Goal: Transaction & Acquisition: Purchase product/service

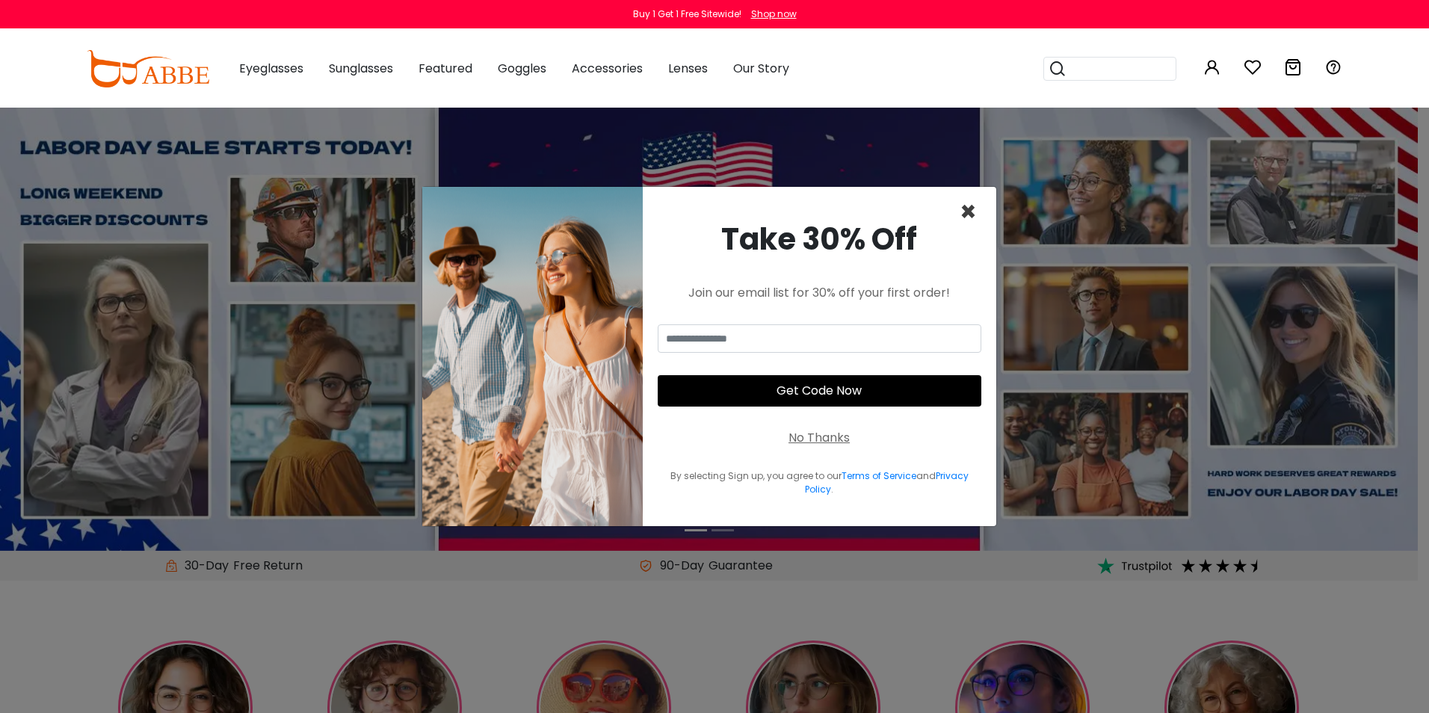
click at [968, 207] on span "×" at bounding box center [967, 212] width 17 height 38
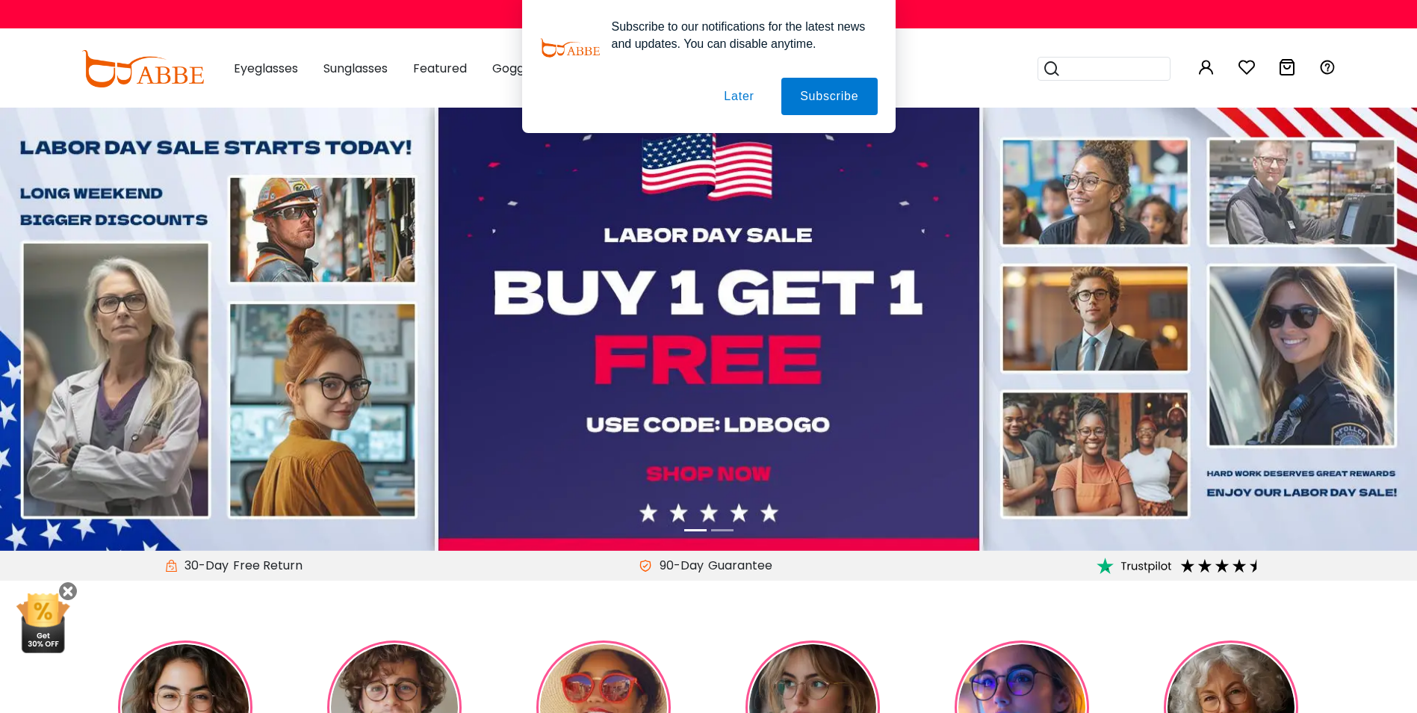
click at [746, 90] on button "Later" at bounding box center [738, 96] width 67 height 37
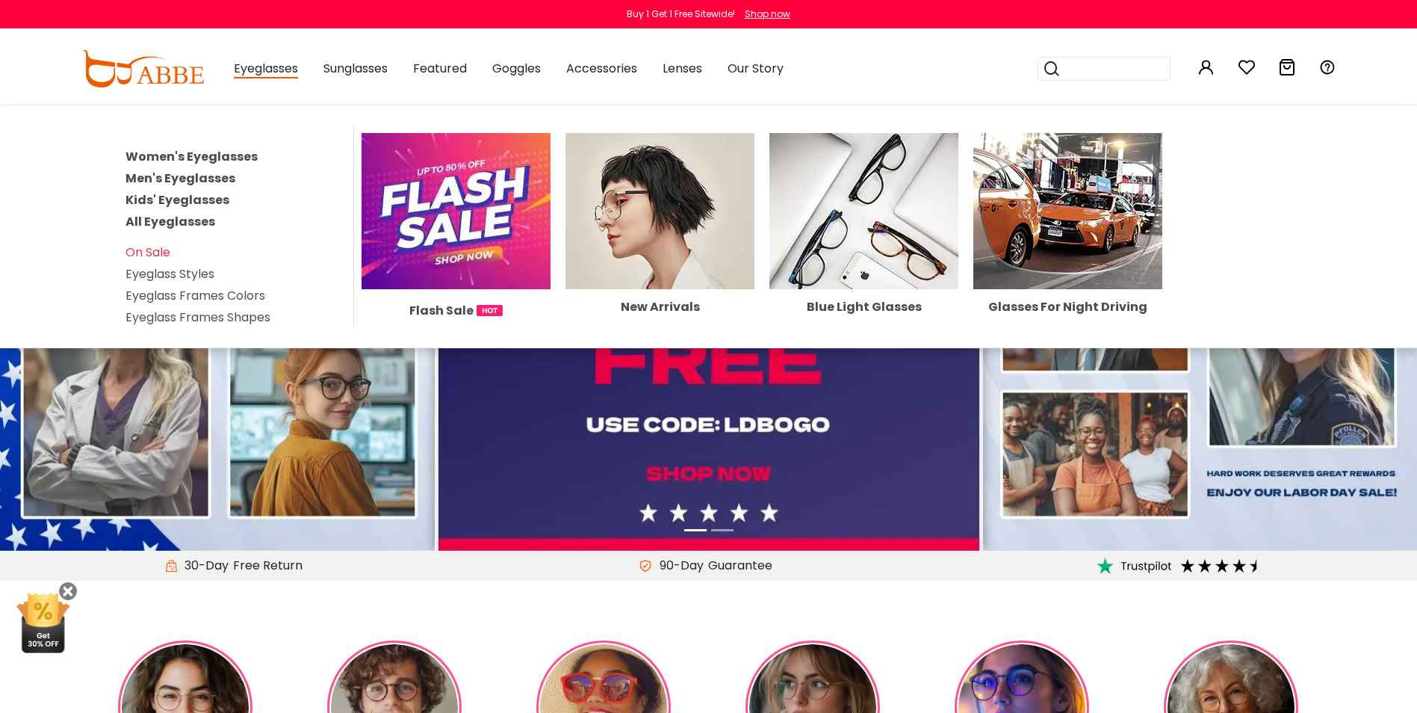
click at [224, 153] on link "Women's Eyeglasses" at bounding box center [192, 156] width 132 height 17
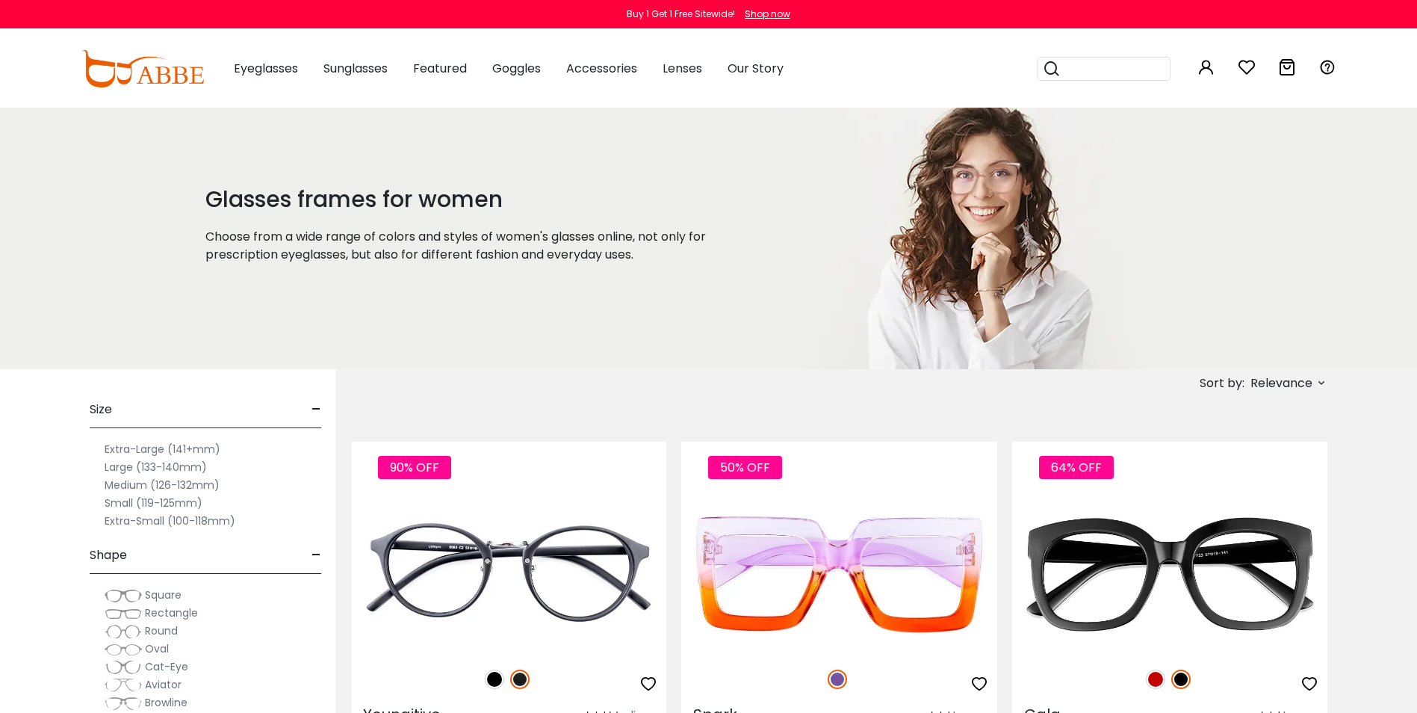
click at [161, 484] on label "Medium (126-132mm)" at bounding box center [162, 485] width 115 height 18
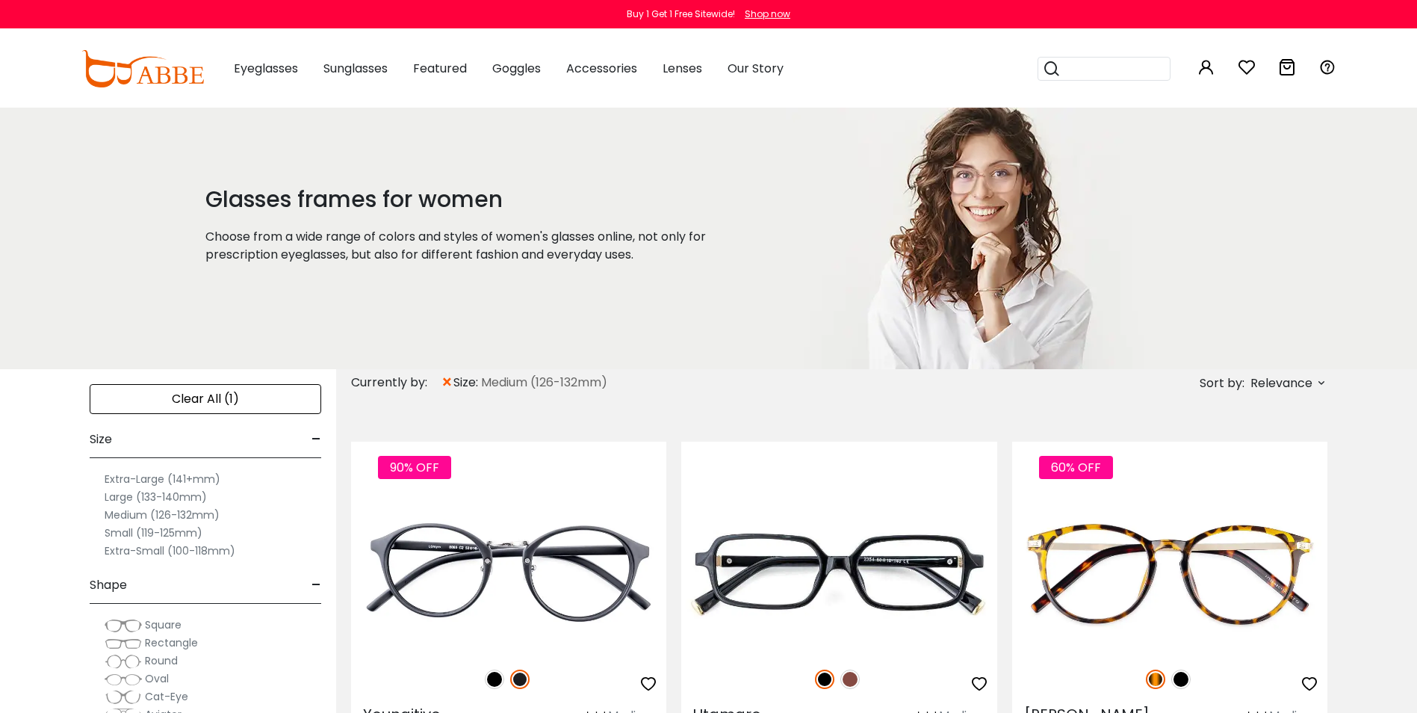
click at [132, 513] on label "Medium (126-132mm)" at bounding box center [162, 515] width 115 height 18
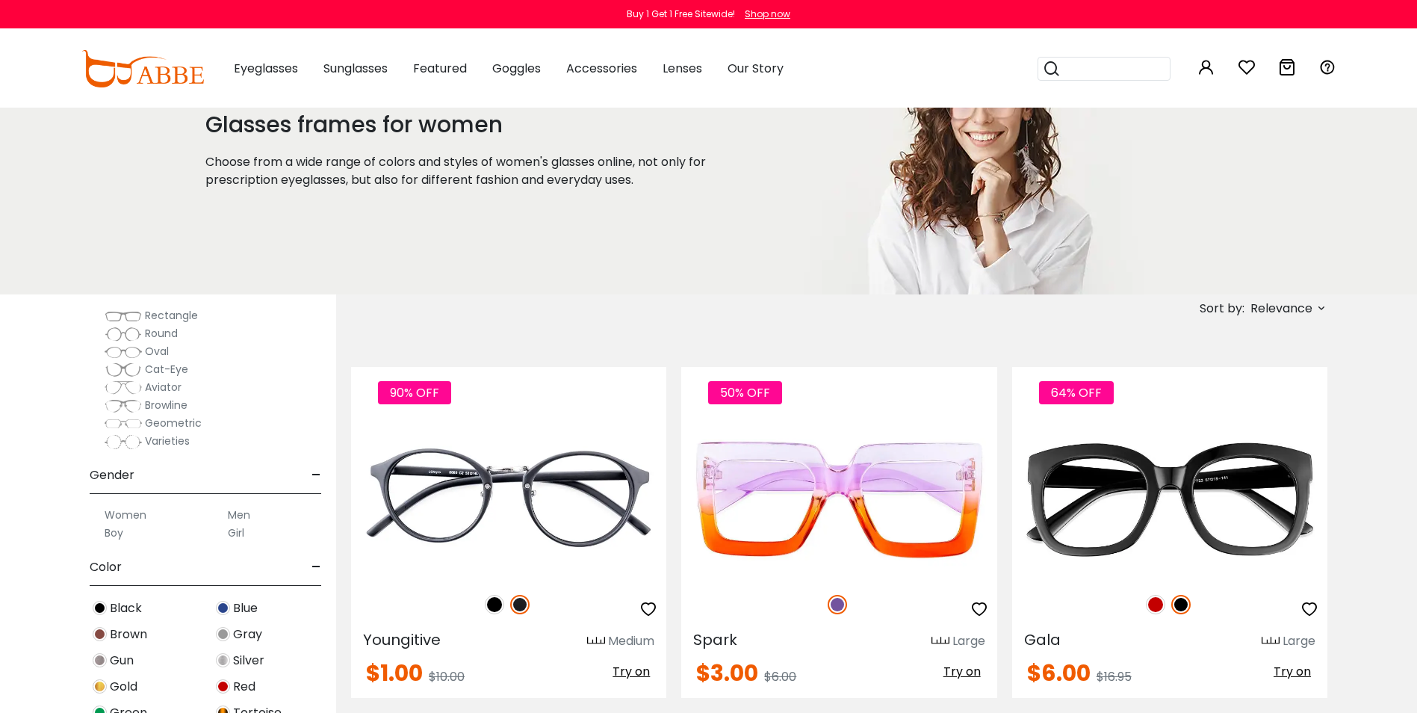
scroll to position [224, 0]
click at [132, 513] on label "Women" at bounding box center [126, 513] width 42 height 18
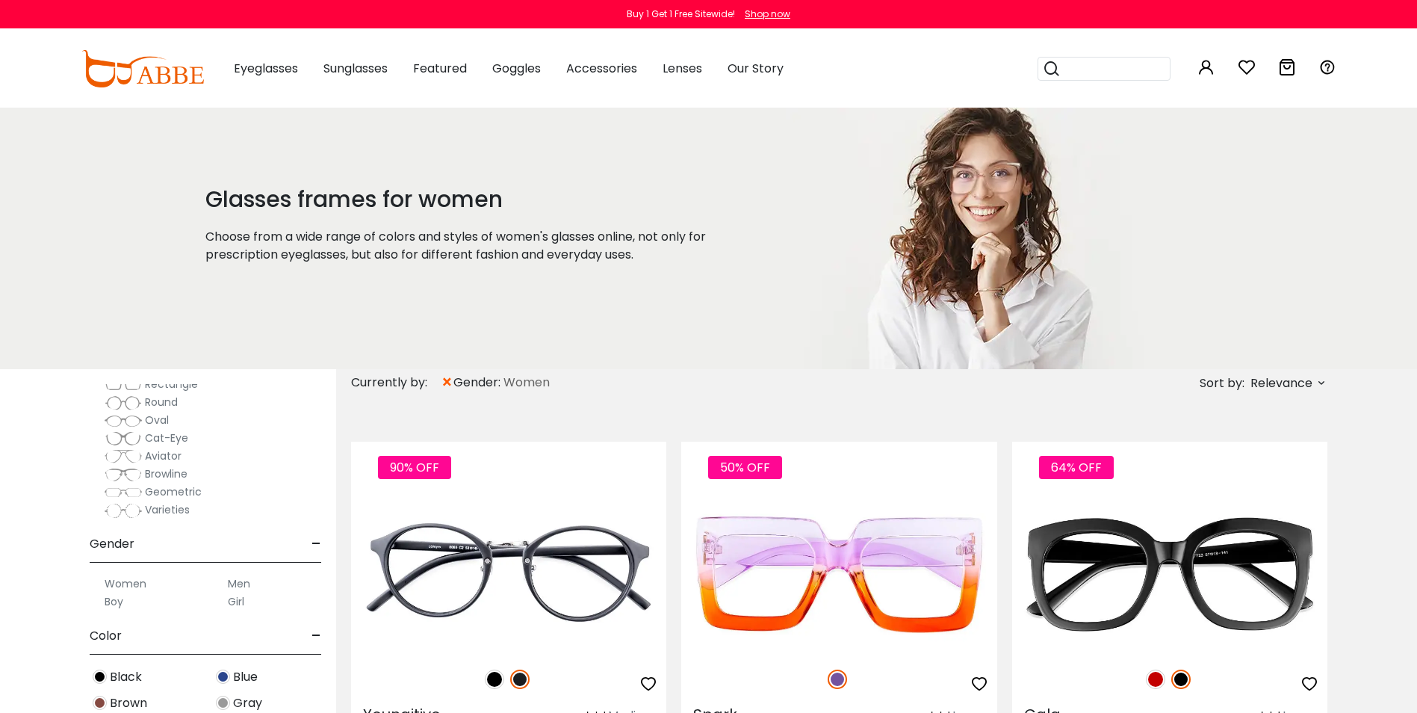
scroll to position [224, 0]
click at [158, 406] on span "Square" at bounding box center [163, 400] width 37 height 15
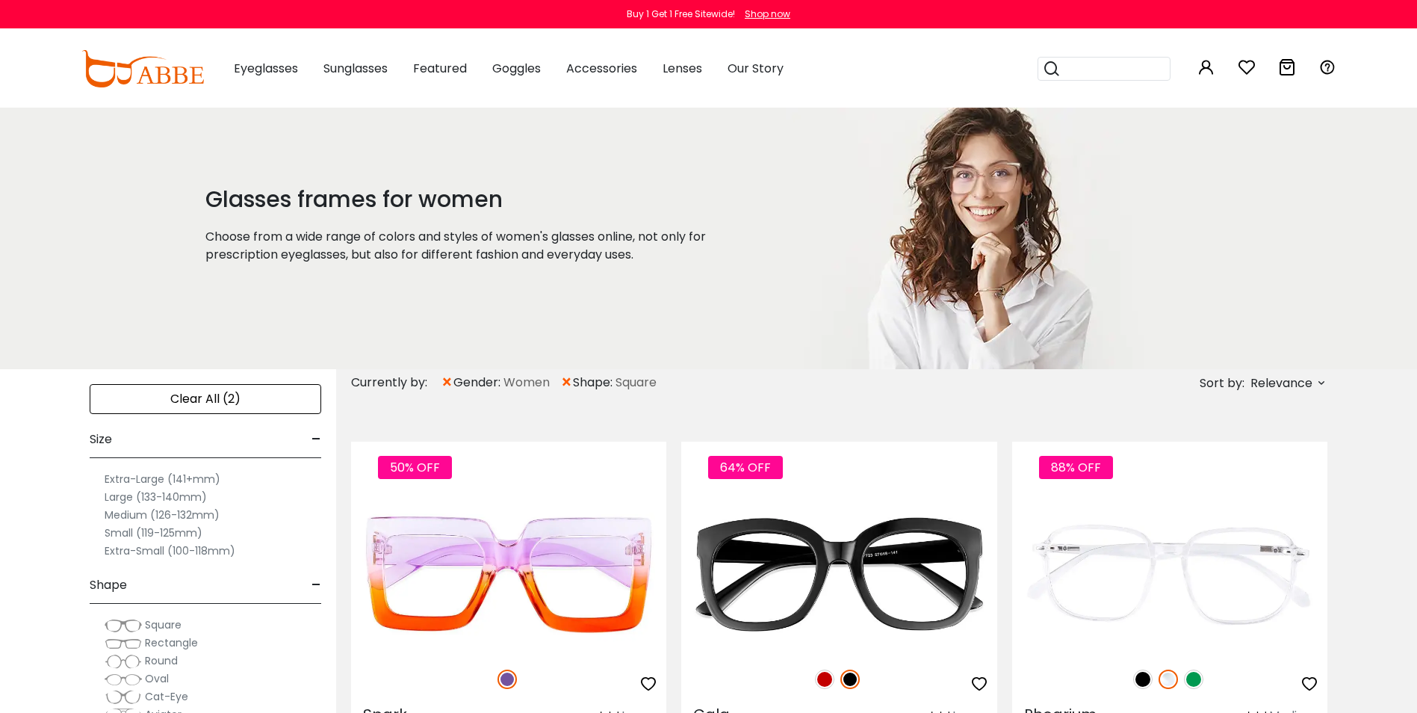
click at [130, 646] on img at bounding box center [123, 643] width 37 height 15
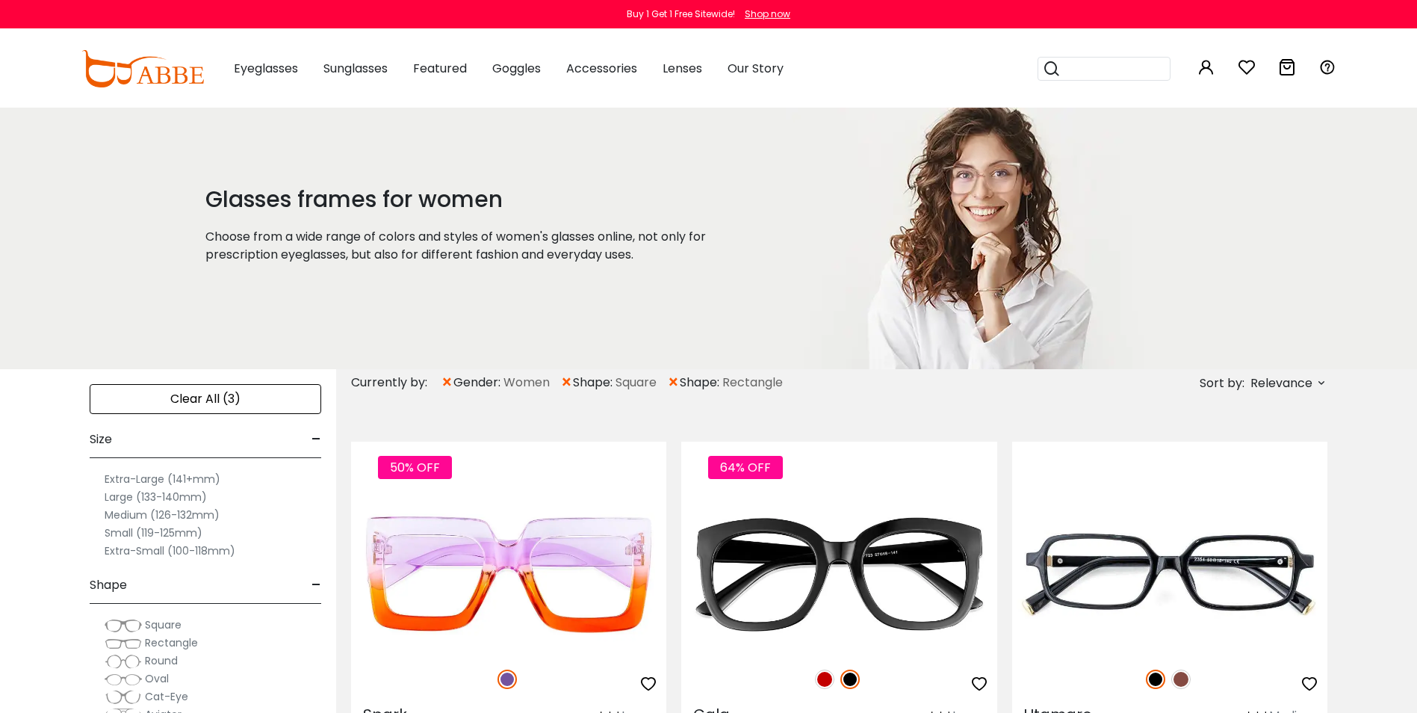
scroll to position [149, 0]
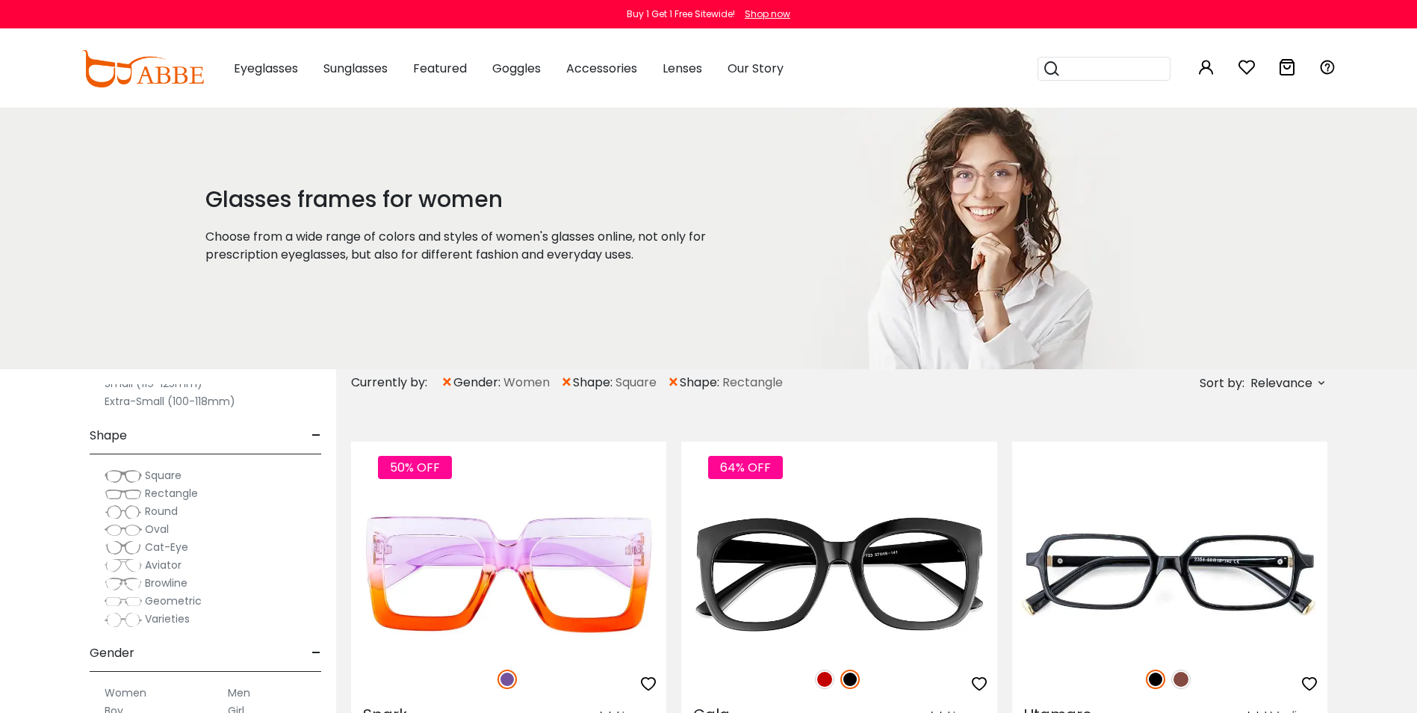
click at [158, 546] on span "Cat-Eye" at bounding box center [166, 546] width 43 height 15
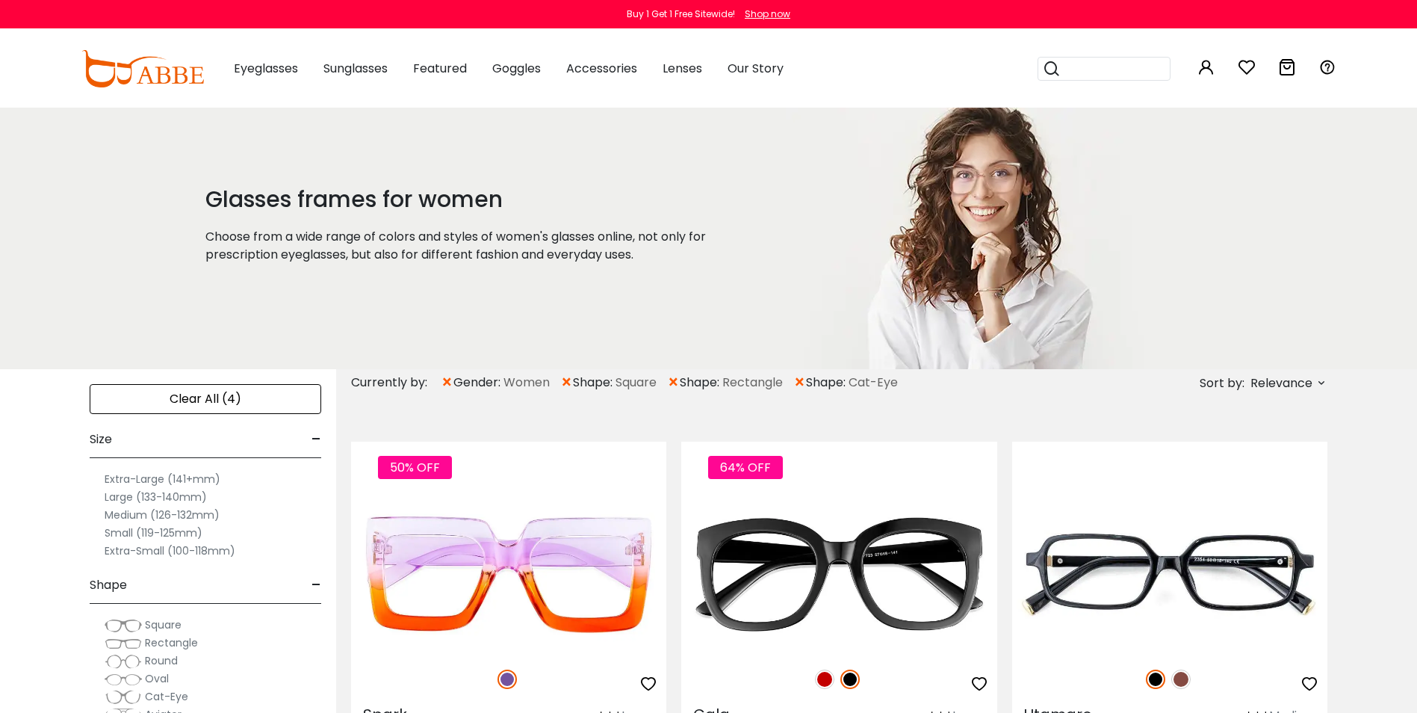
click at [185, 513] on label "Medium (126-132mm)" at bounding box center [162, 515] width 115 height 18
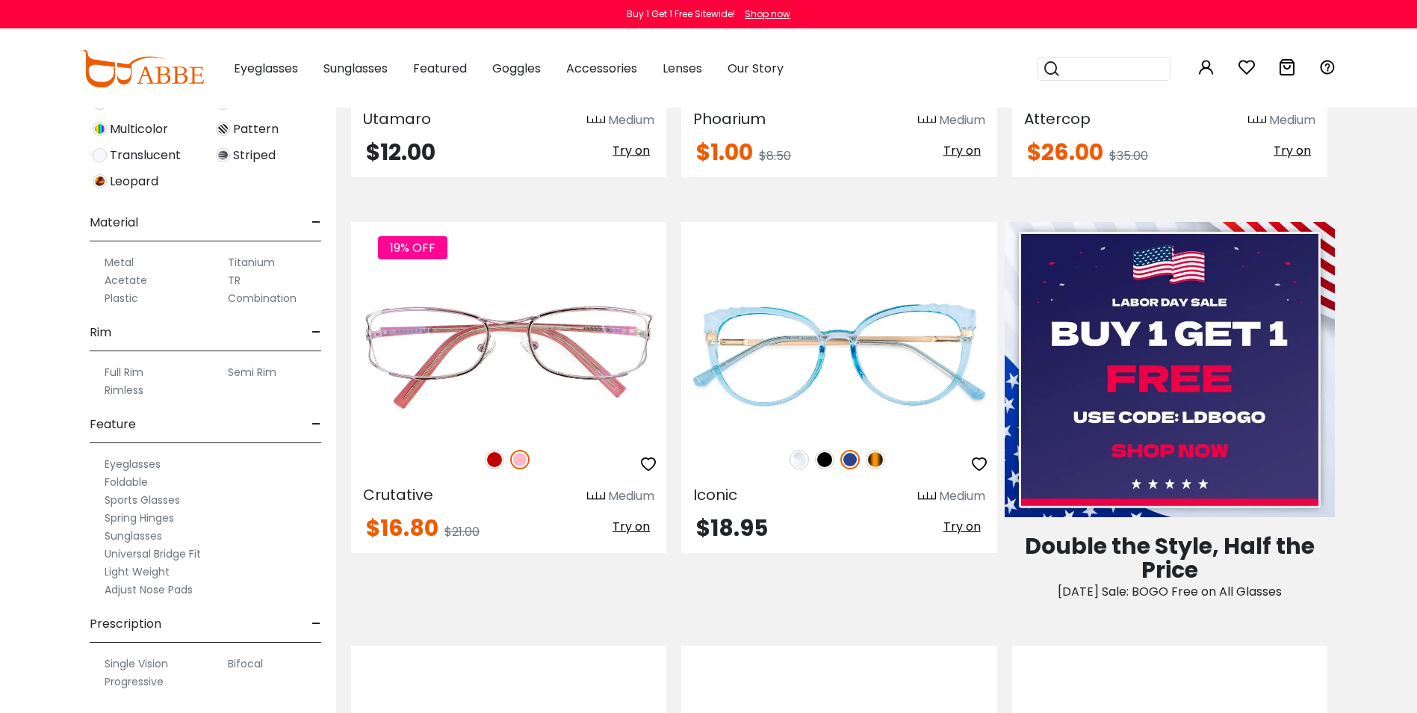
scroll to position [672, 0]
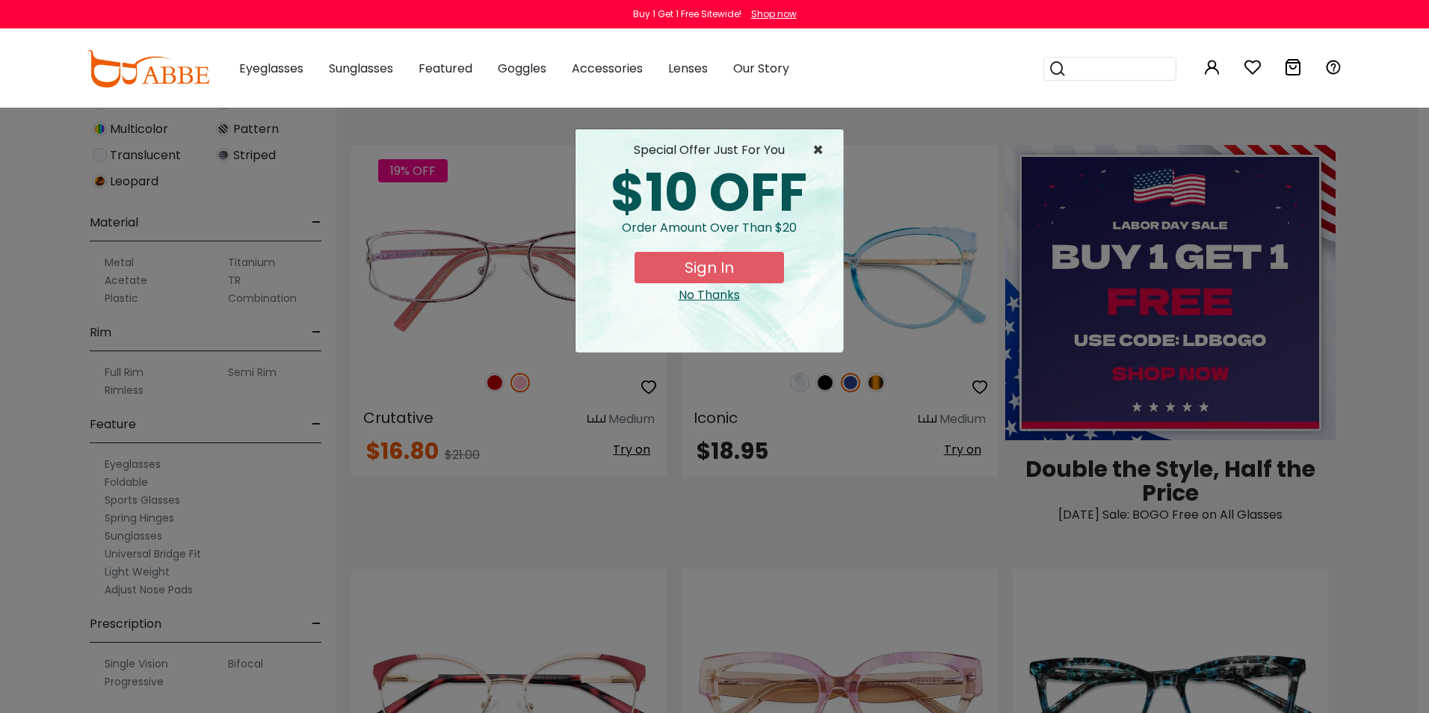
click at [823, 150] on span "×" at bounding box center [821, 150] width 19 height 18
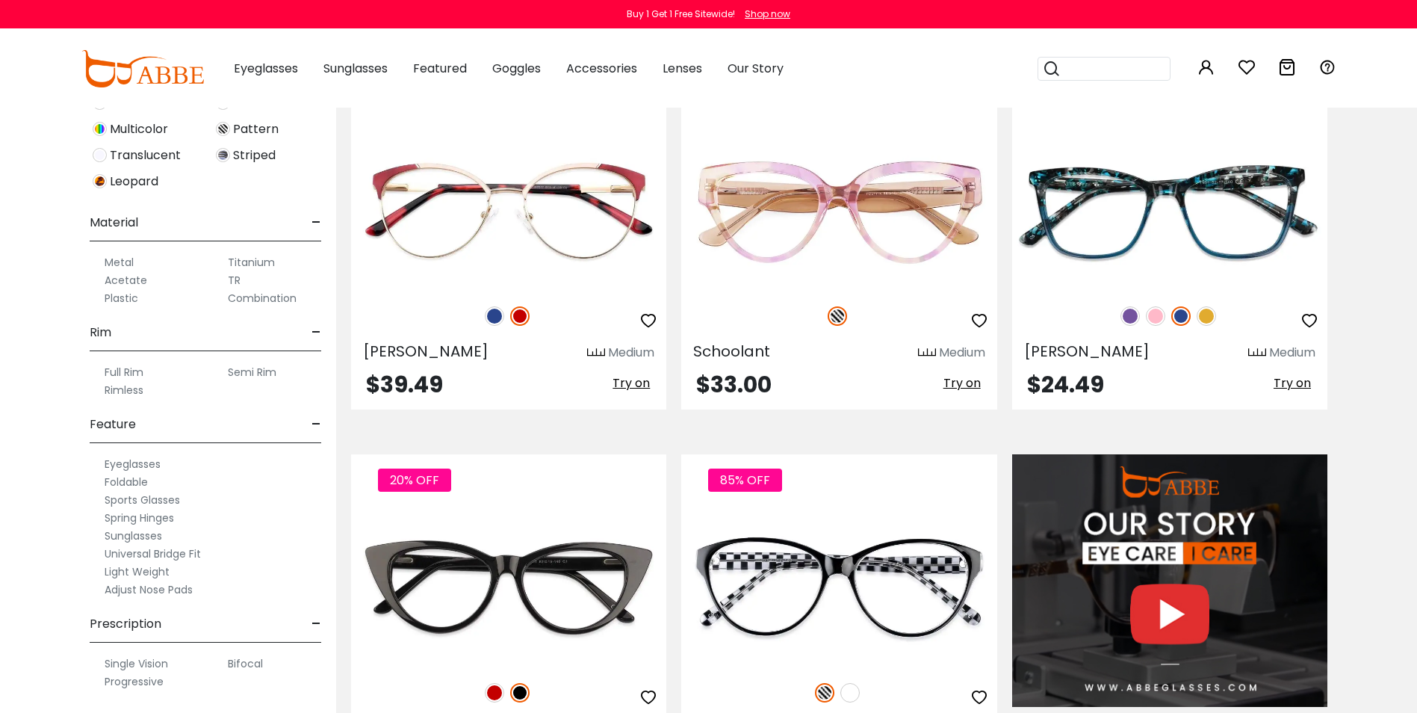
scroll to position [1121, 0]
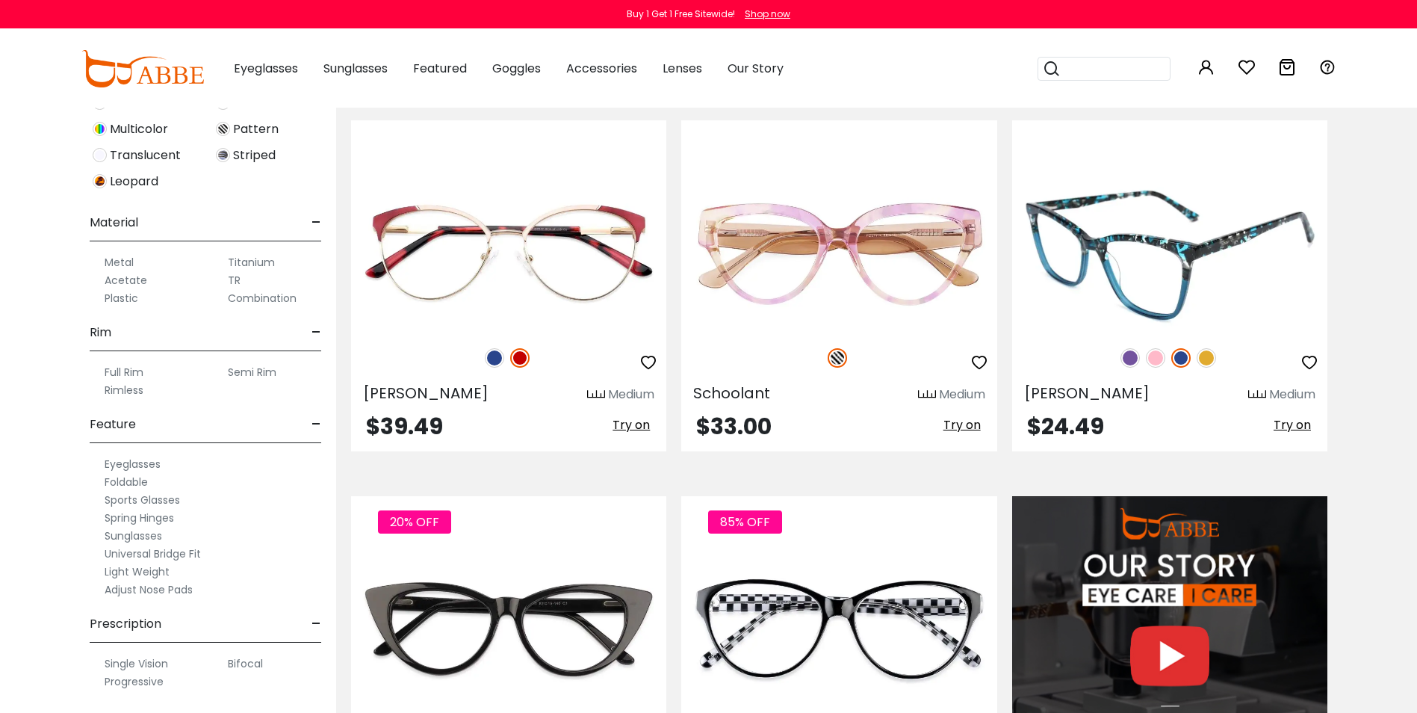
click at [1159, 360] on img at bounding box center [1155, 357] width 19 height 19
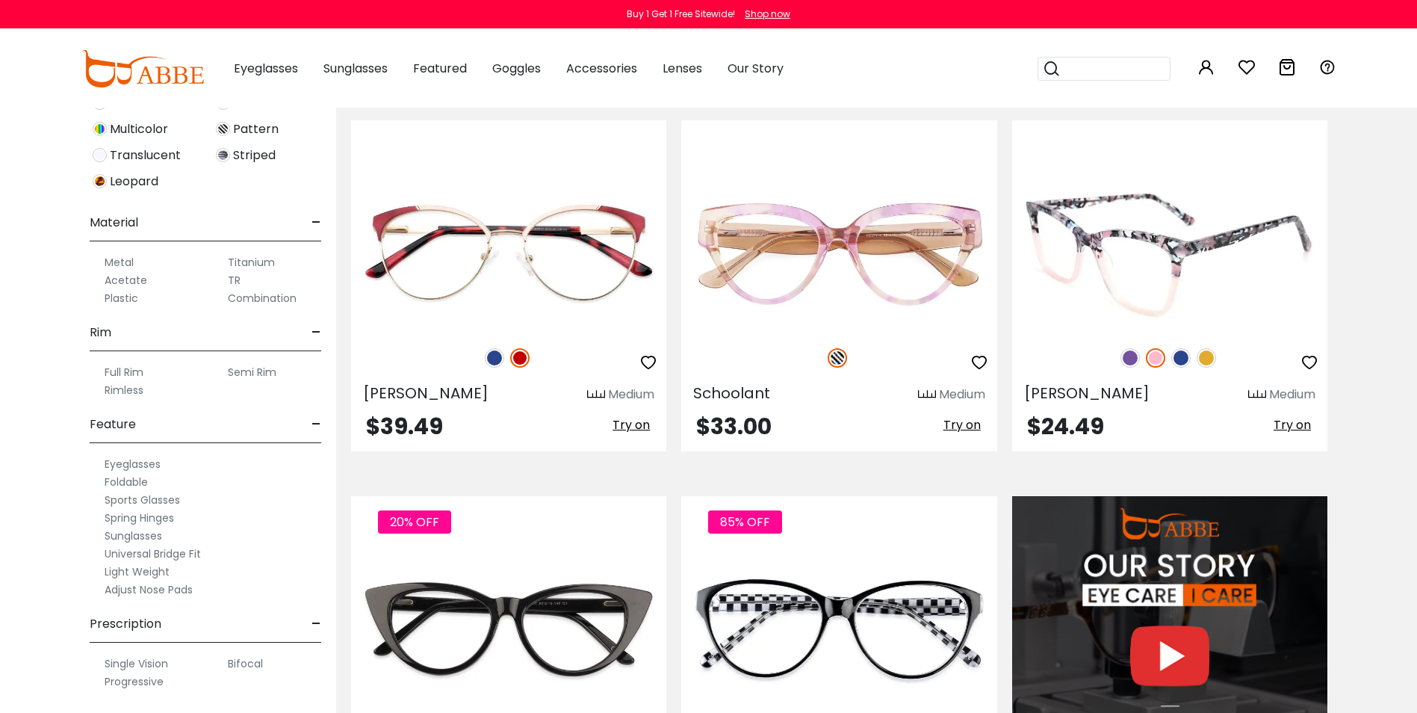
click at [1134, 361] on img at bounding box center [1130, 357] width 19 height 19
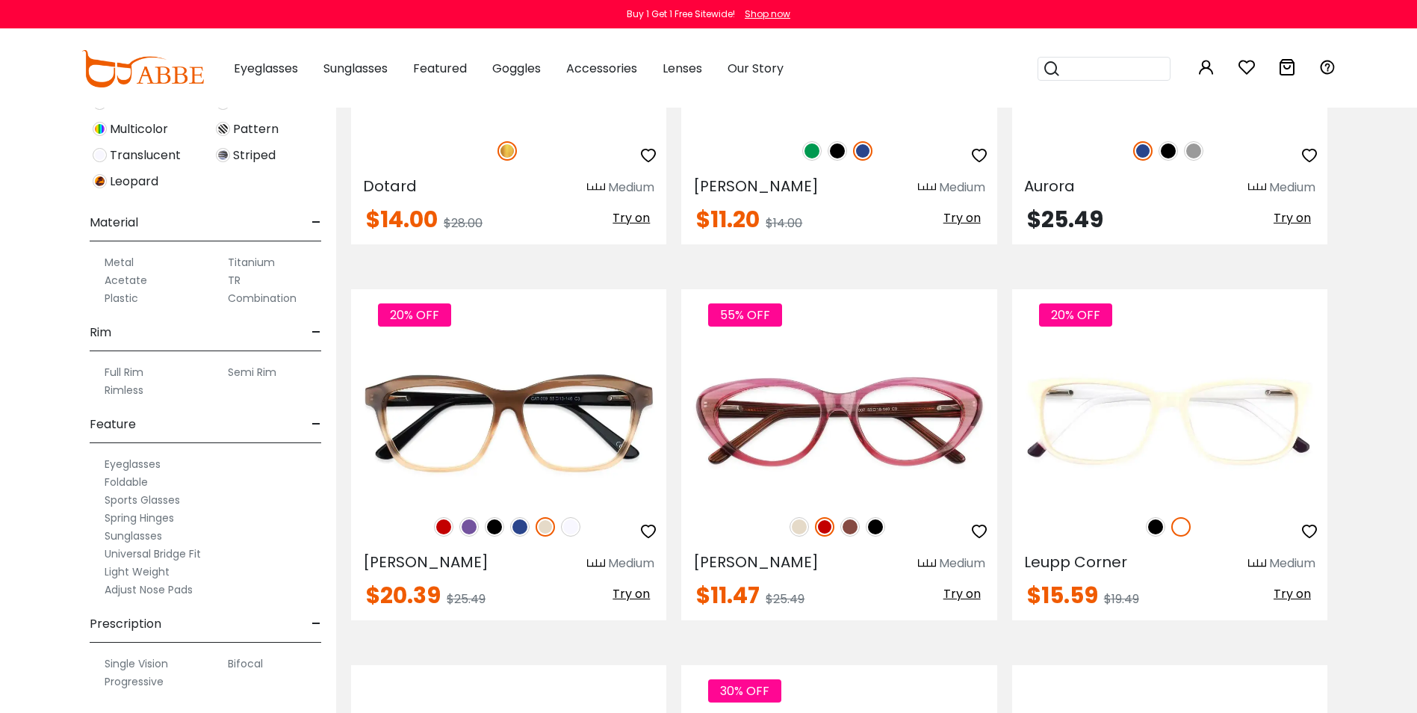
scroll to position [2989, 0]
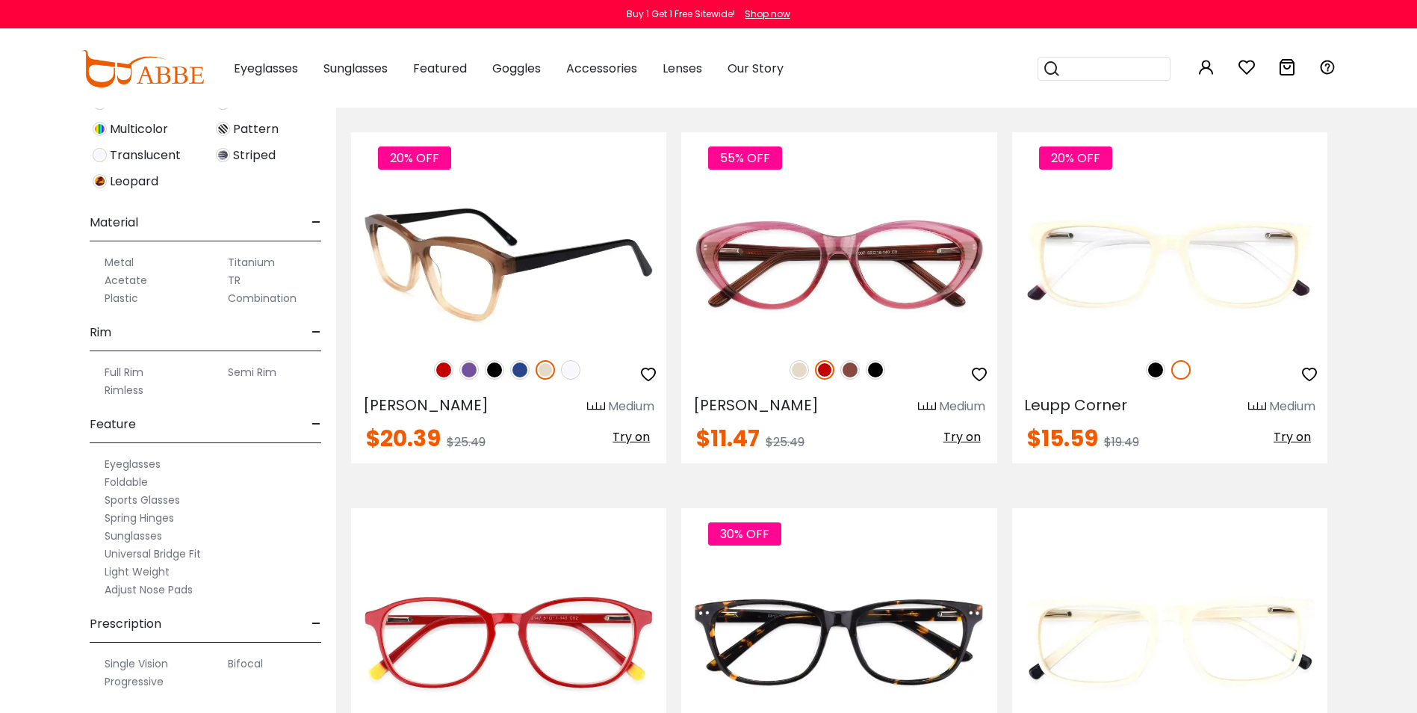
click at [468, 363] on img at bounding box center [469, 369] width 19 height 19
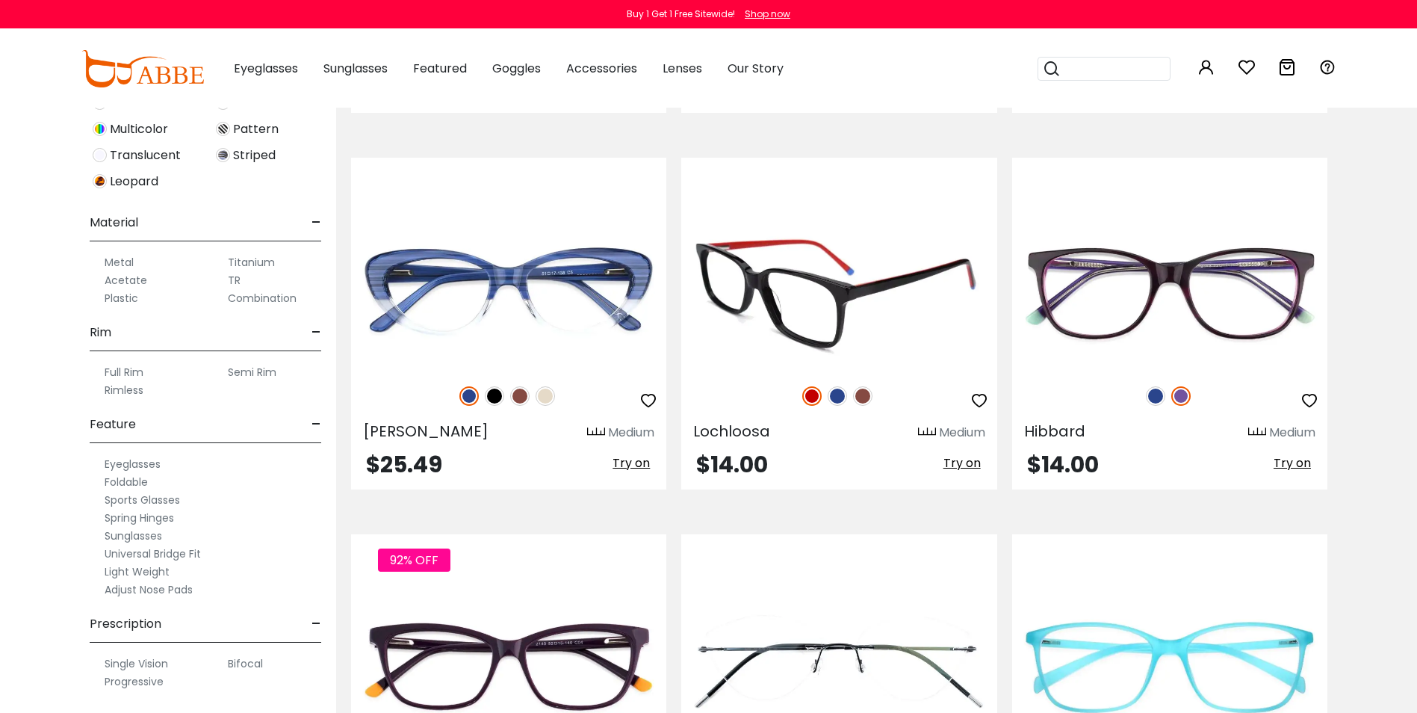
scroll to position [3960, 0]
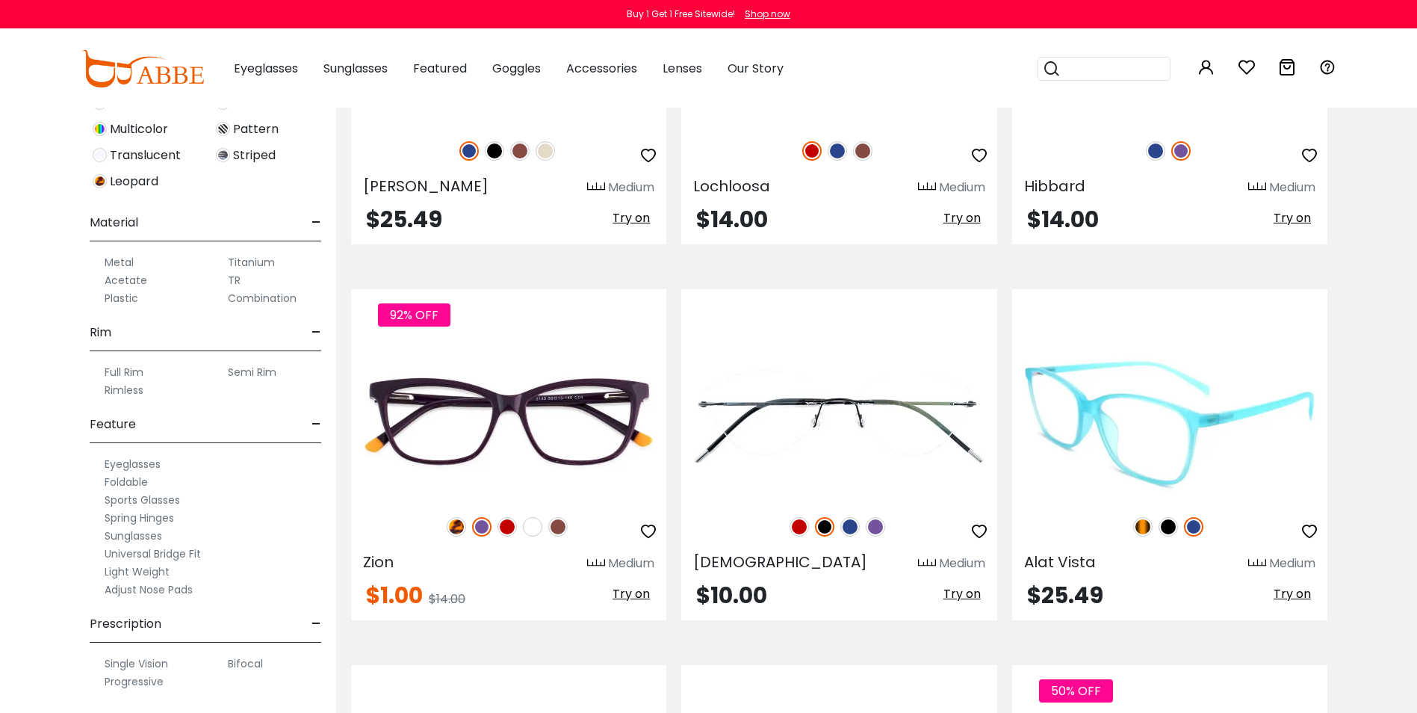
click at [1142, 526] on img at bounding box center [1142, 526] width 19 height 19
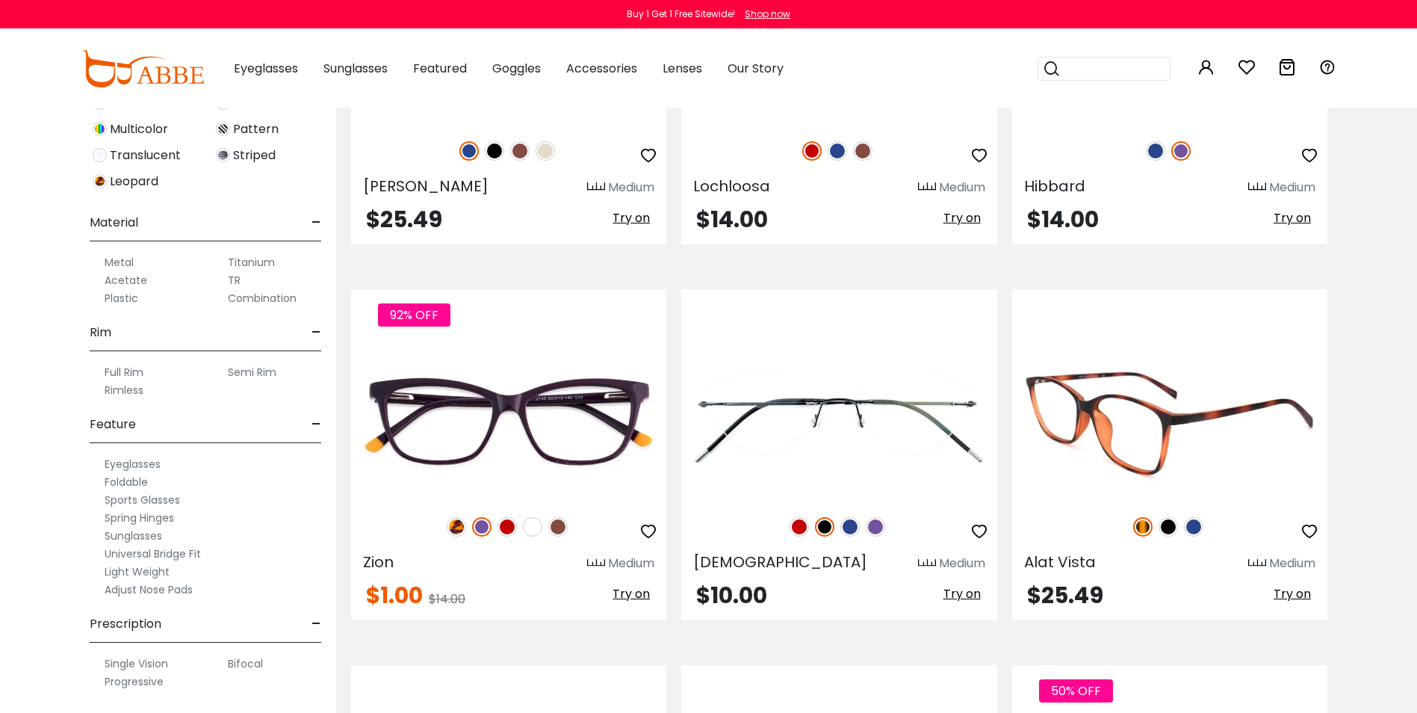
click at [1165, 528] on img at bounding box center [1168, 526] width 19 height 19
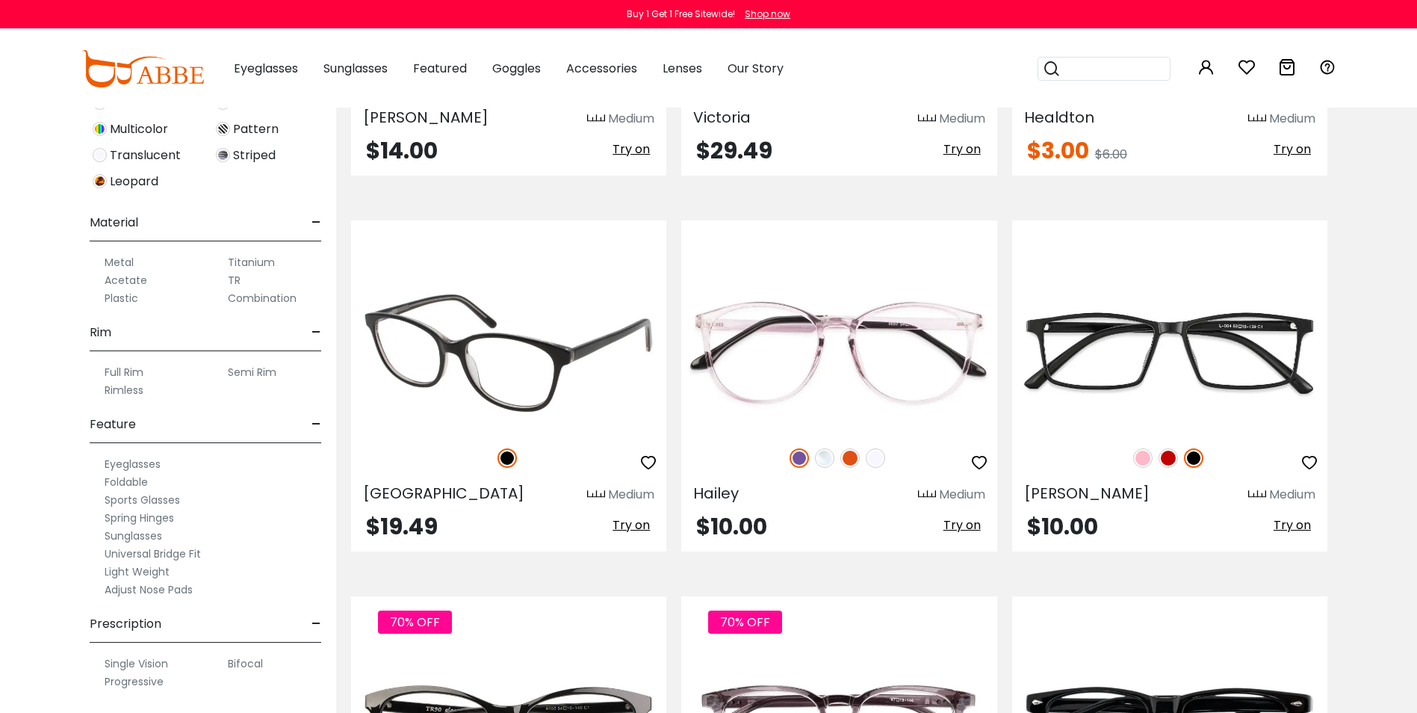
scroll to position [4782, 0]
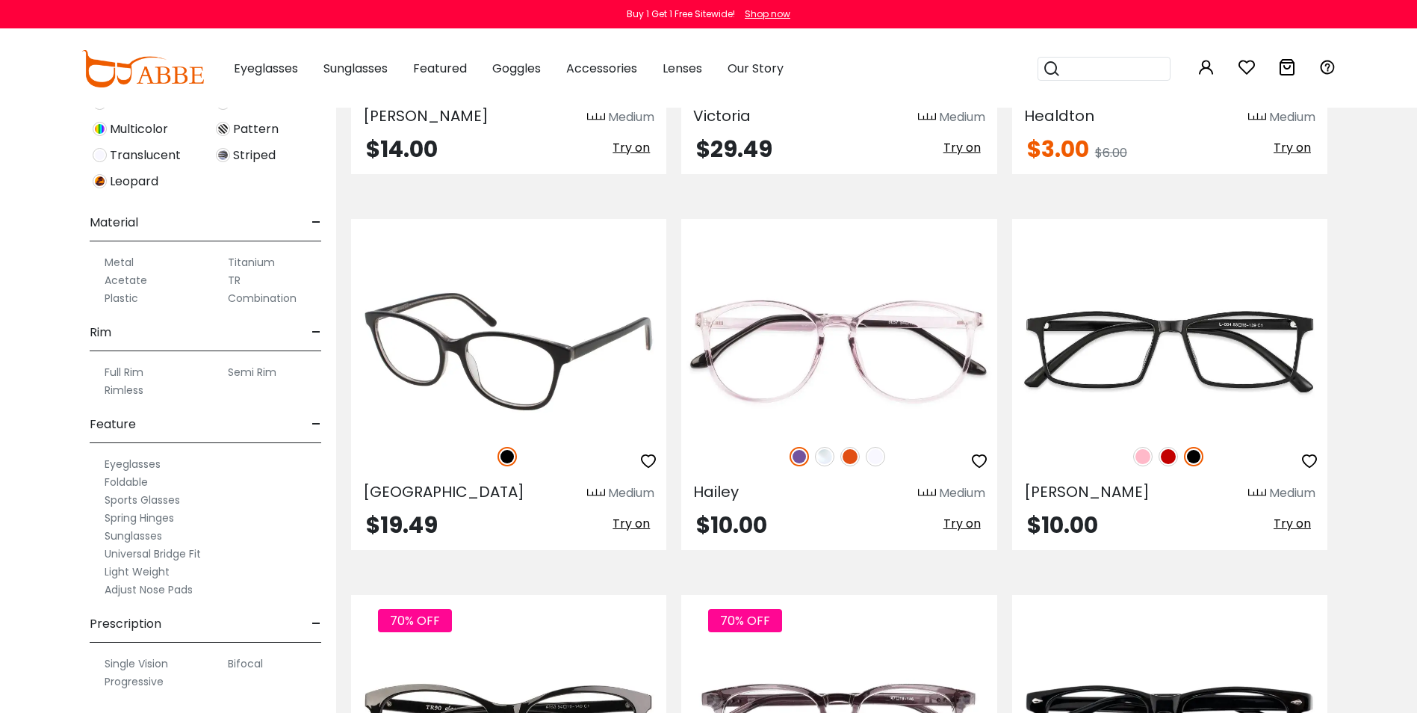
click at [626, 520] on span "Try on" at bounding box center [631, 523] width 37 height 17
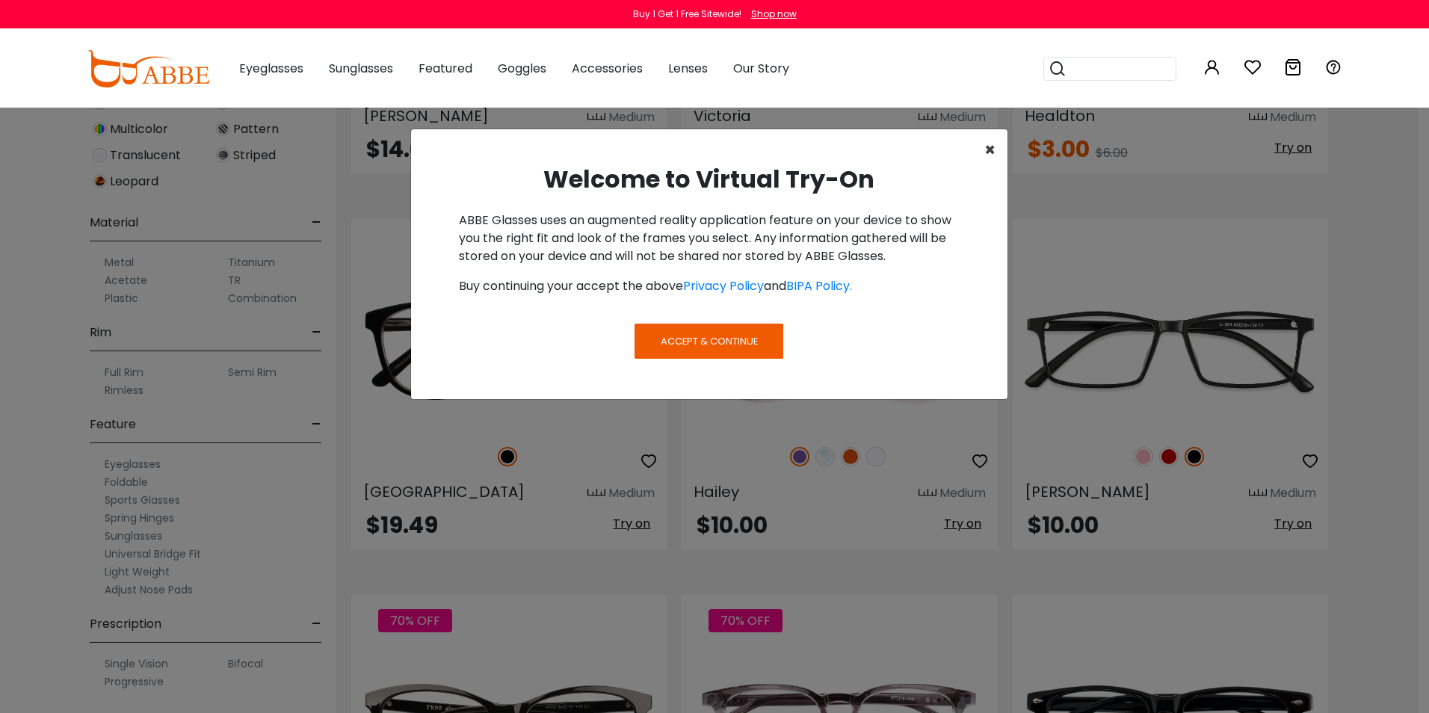
click at [987, 149] on span "×" at bounding box center [989, 149] width 11 height 25
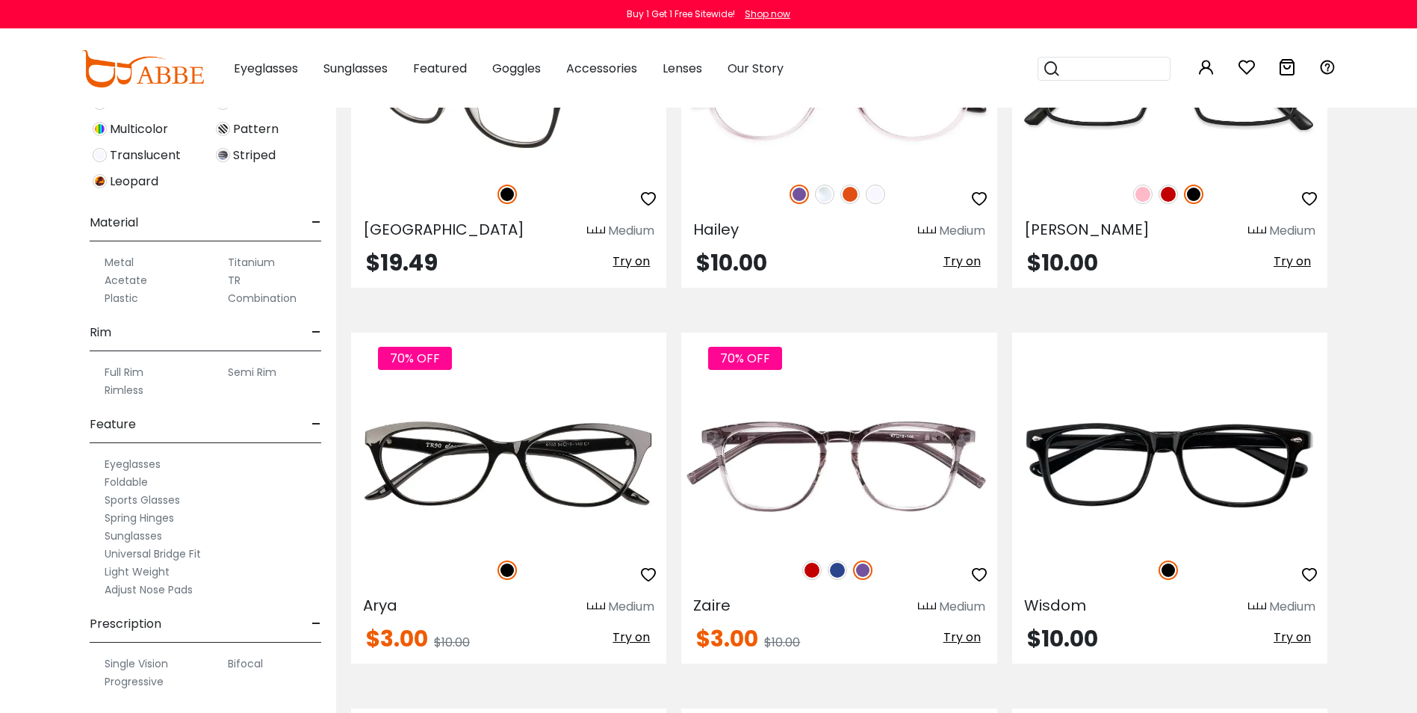
scroll to position [5156, 0]
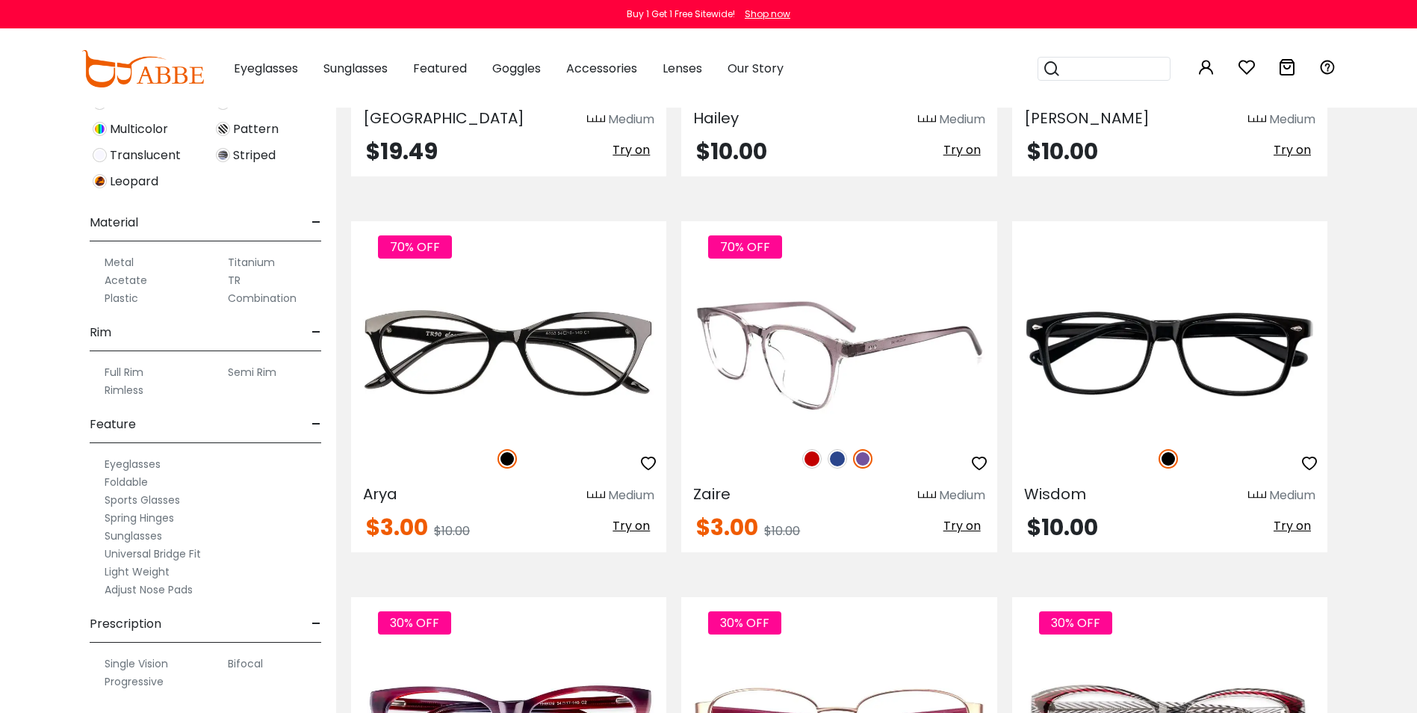
click at [832, 463] on img at bounding box center [837, 458] width 19 height 19
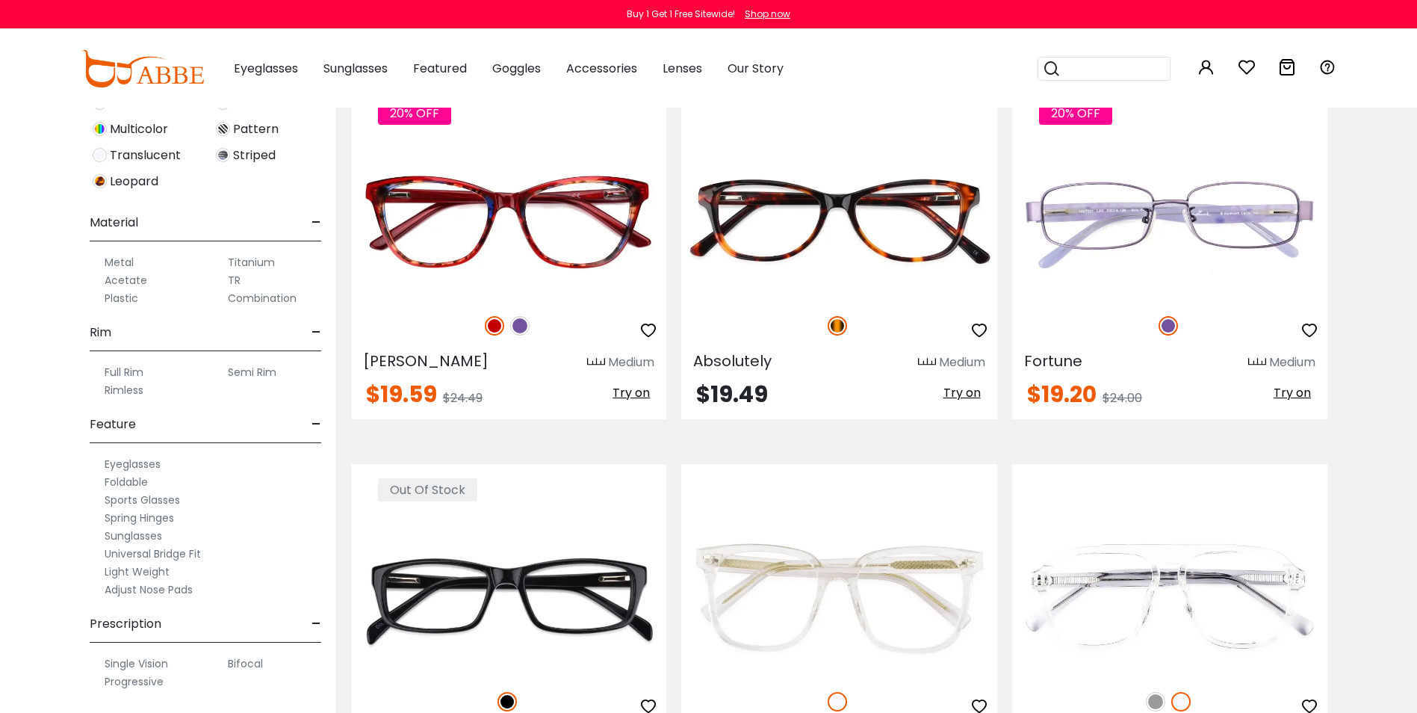
scroll to position [6426, 0]
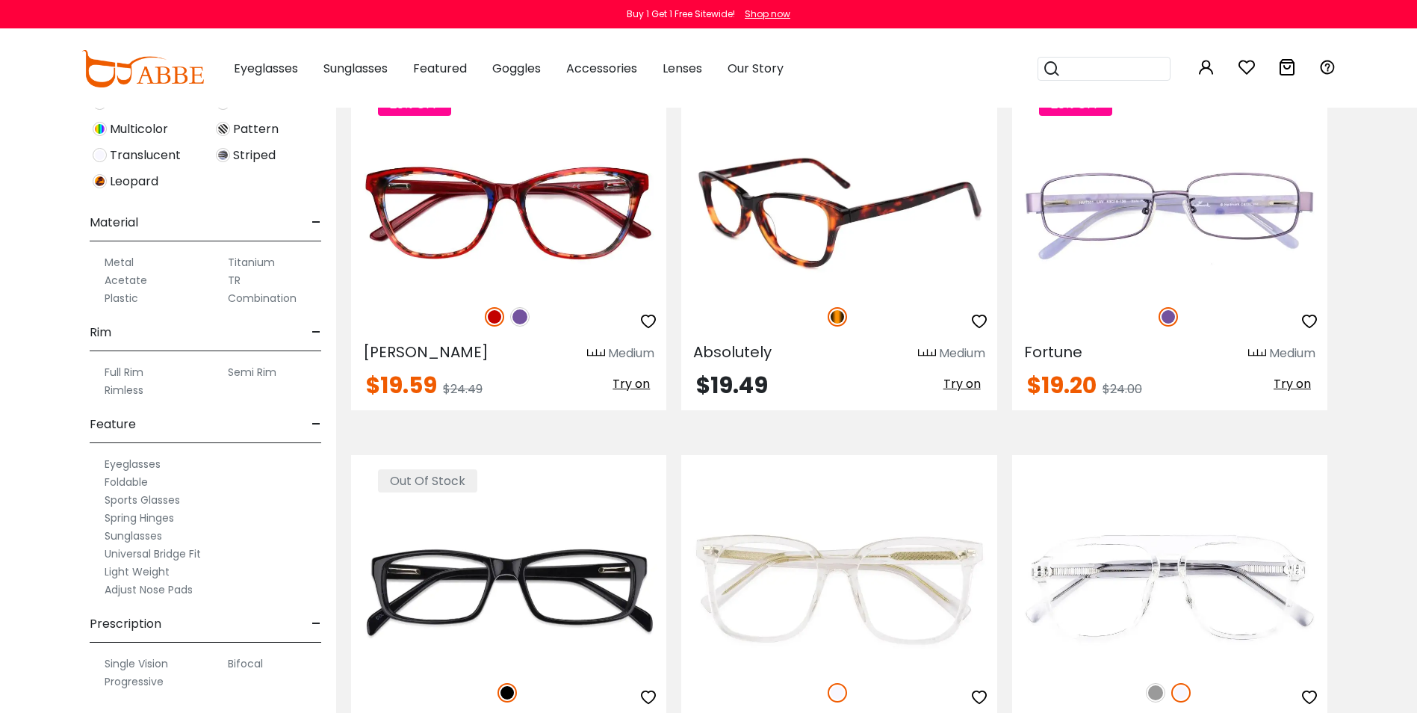
click at [755, 214] on img at bounding box center [838, 211] width 315 height 158
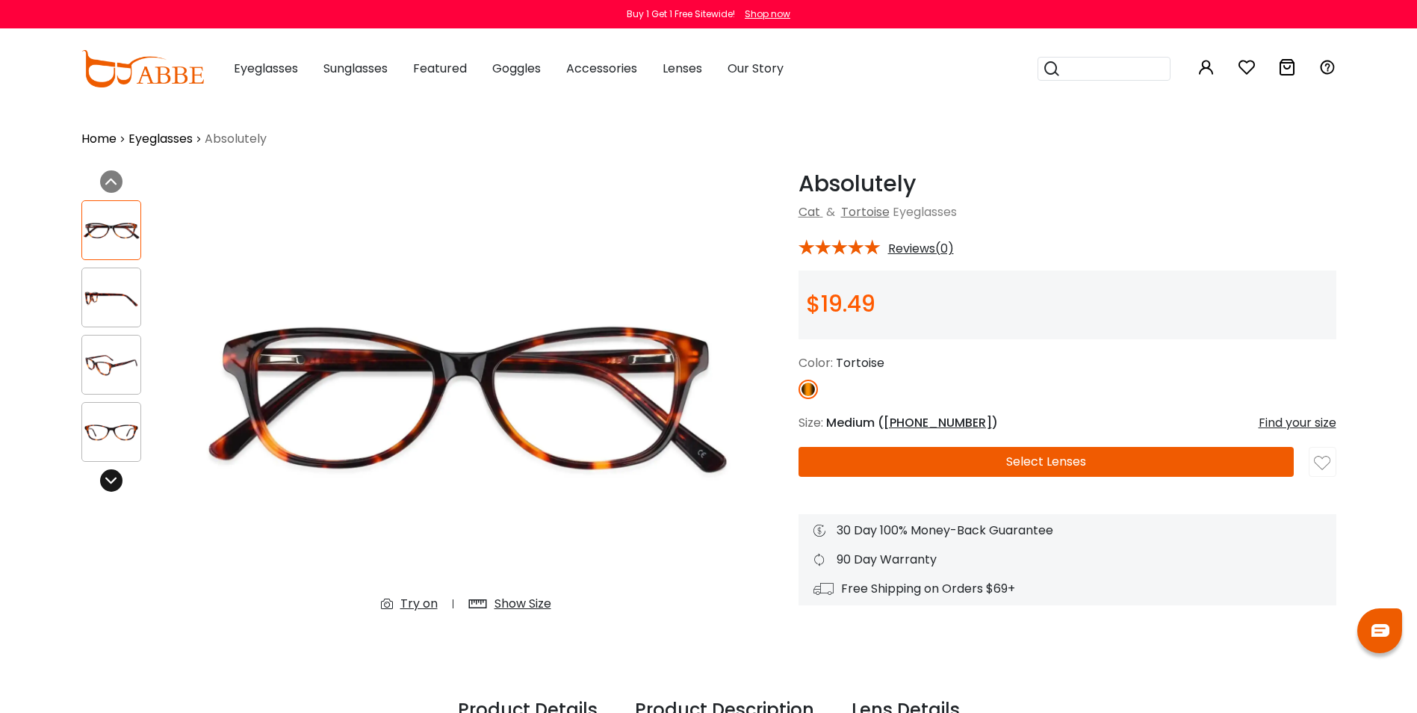
click at [109, 480] on icon at bounding box center [111, 480] width 12 height 12
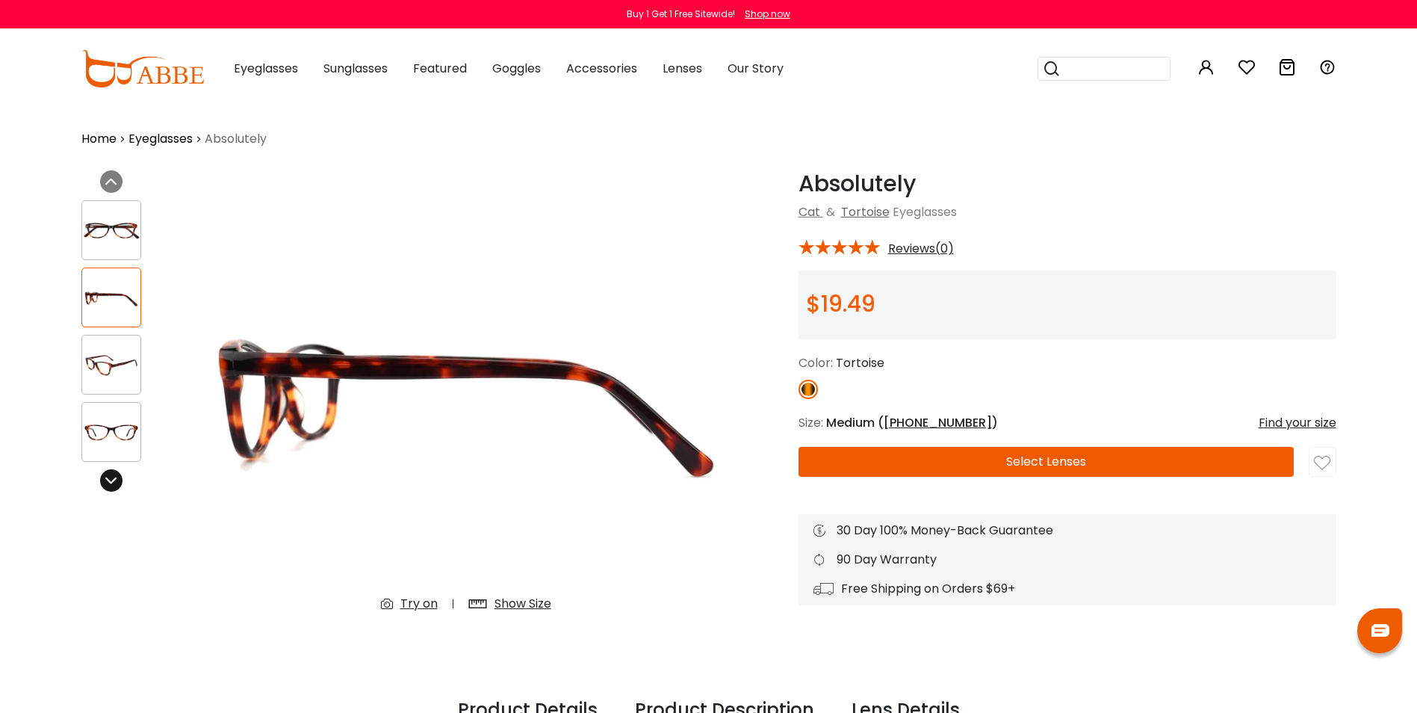
click at [109, 480] on icon at bounding box center [111, 480] width 12 height 12
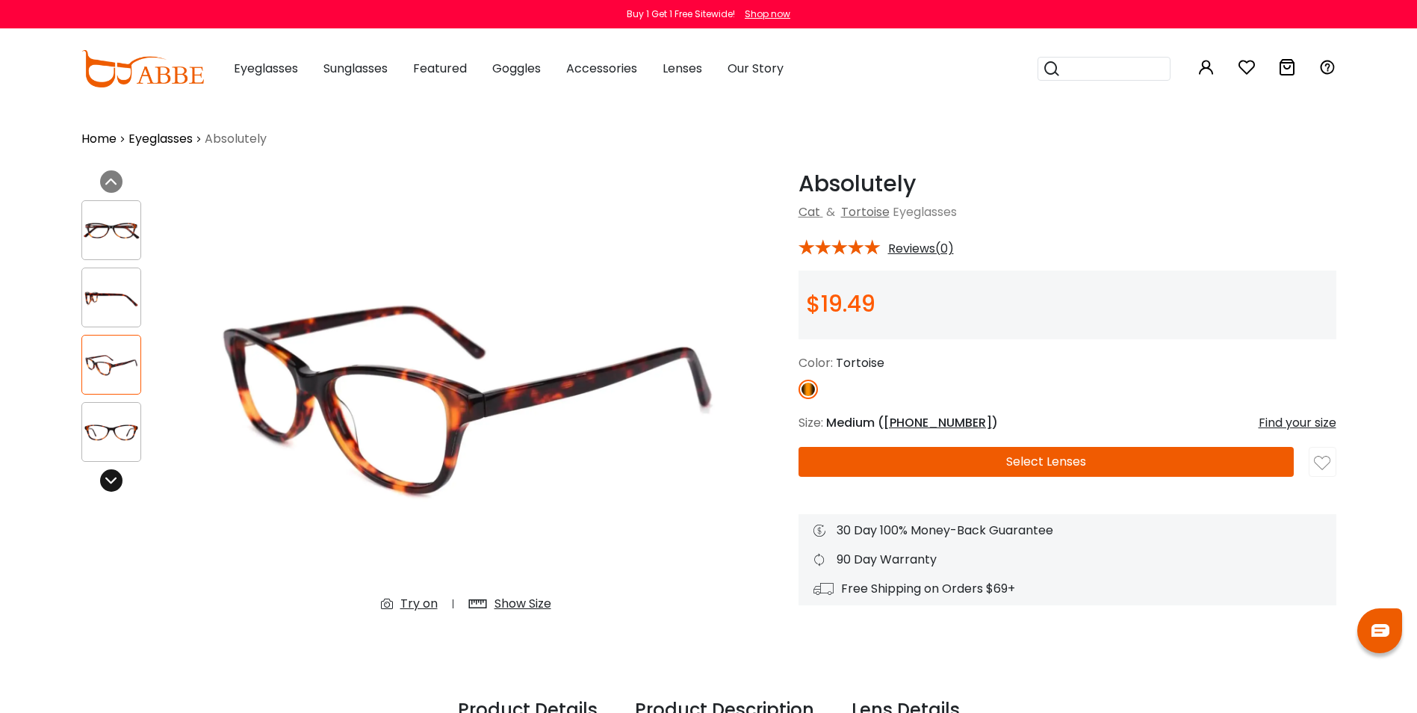
click at [110, 482] on icon at bounding box center [111, 480] width 12 height 12
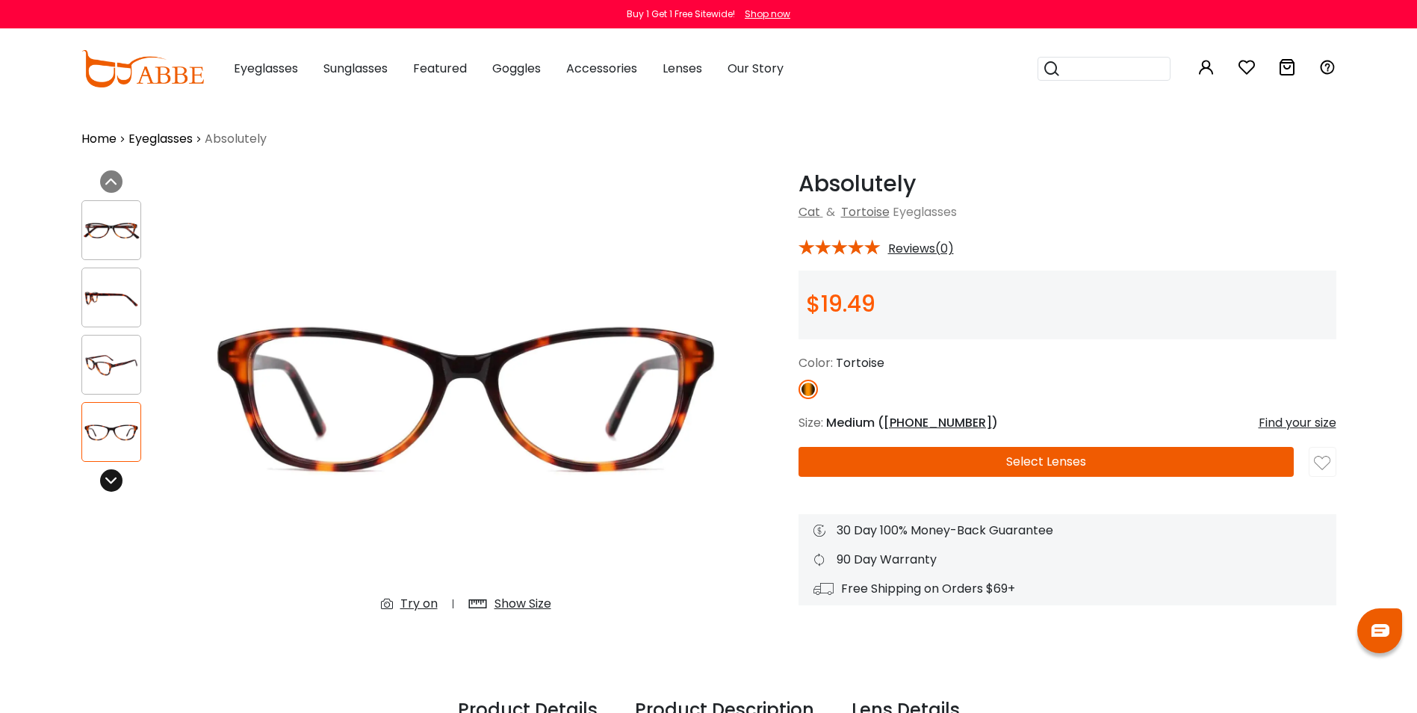
click at [110, 482] on icon at bounding box center [111, 480] width 12 height 12
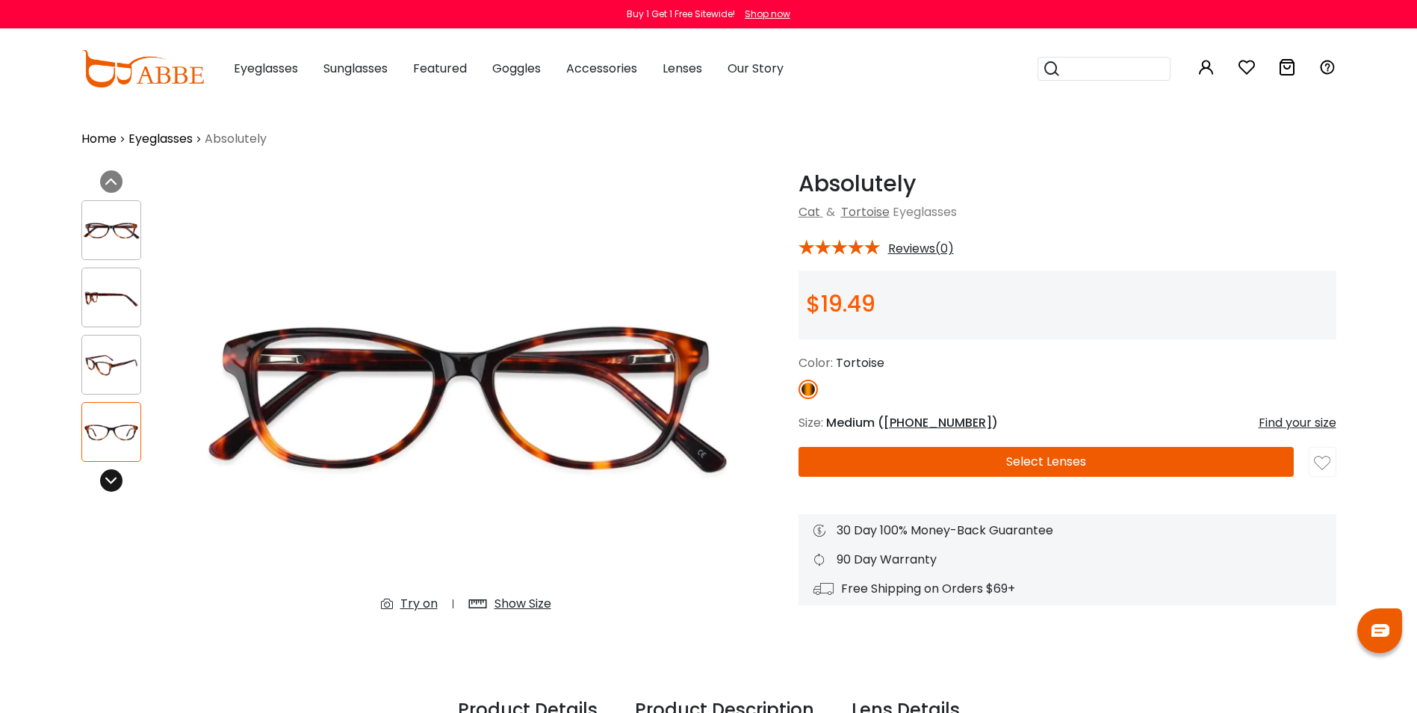
click at [110, 482] on icon at bounding box center [111, 480] width 12 height 12
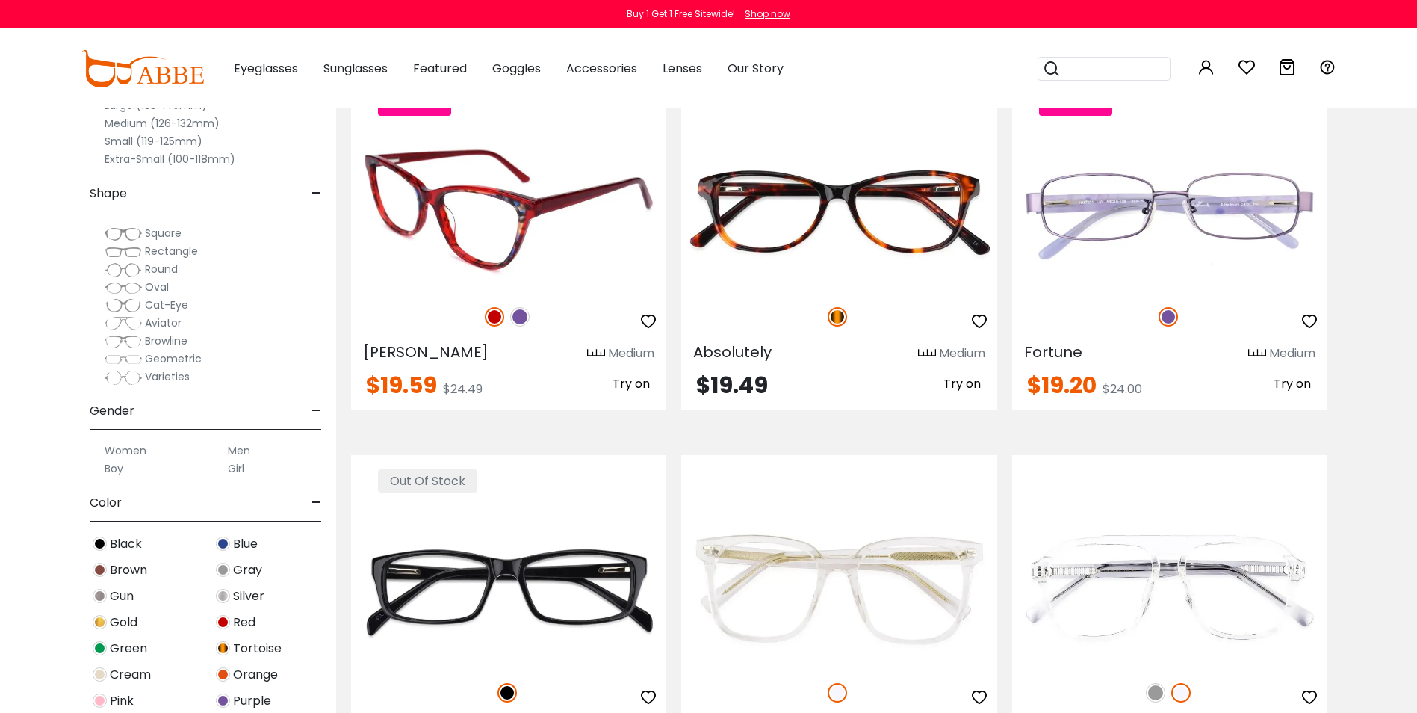
click at [513, 319] on img at bounding box center [519, 316] width 19 height 19
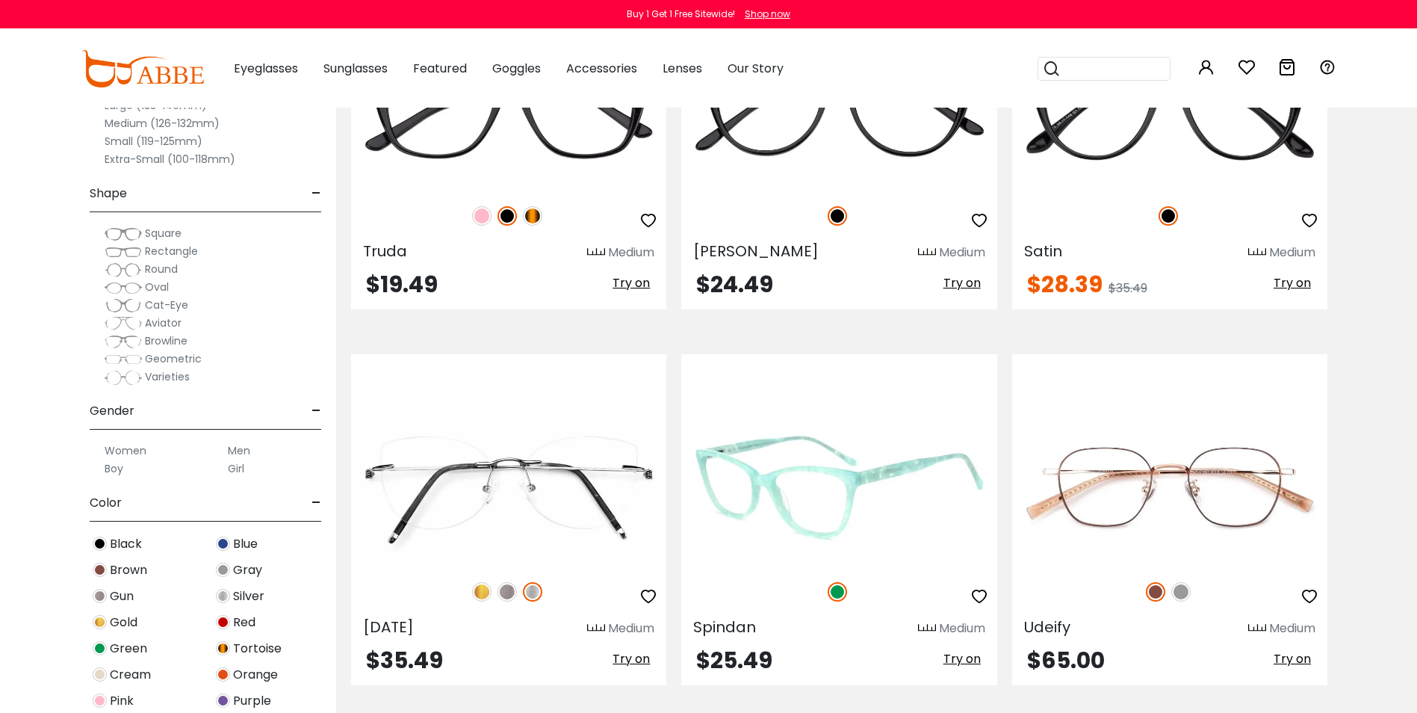
scroll to position [7547, 0]
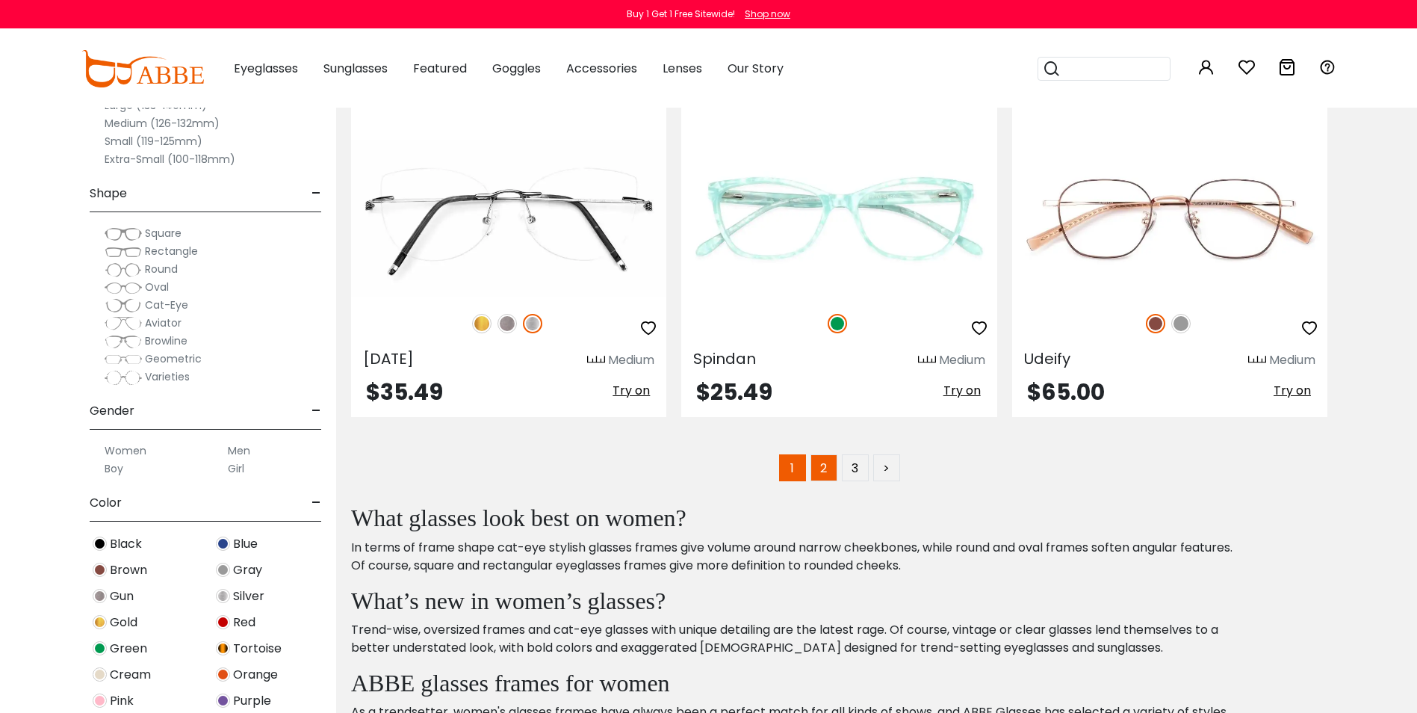
click at [817, 474] on link "2" at bounding box center [824, 467] width 27 height 27
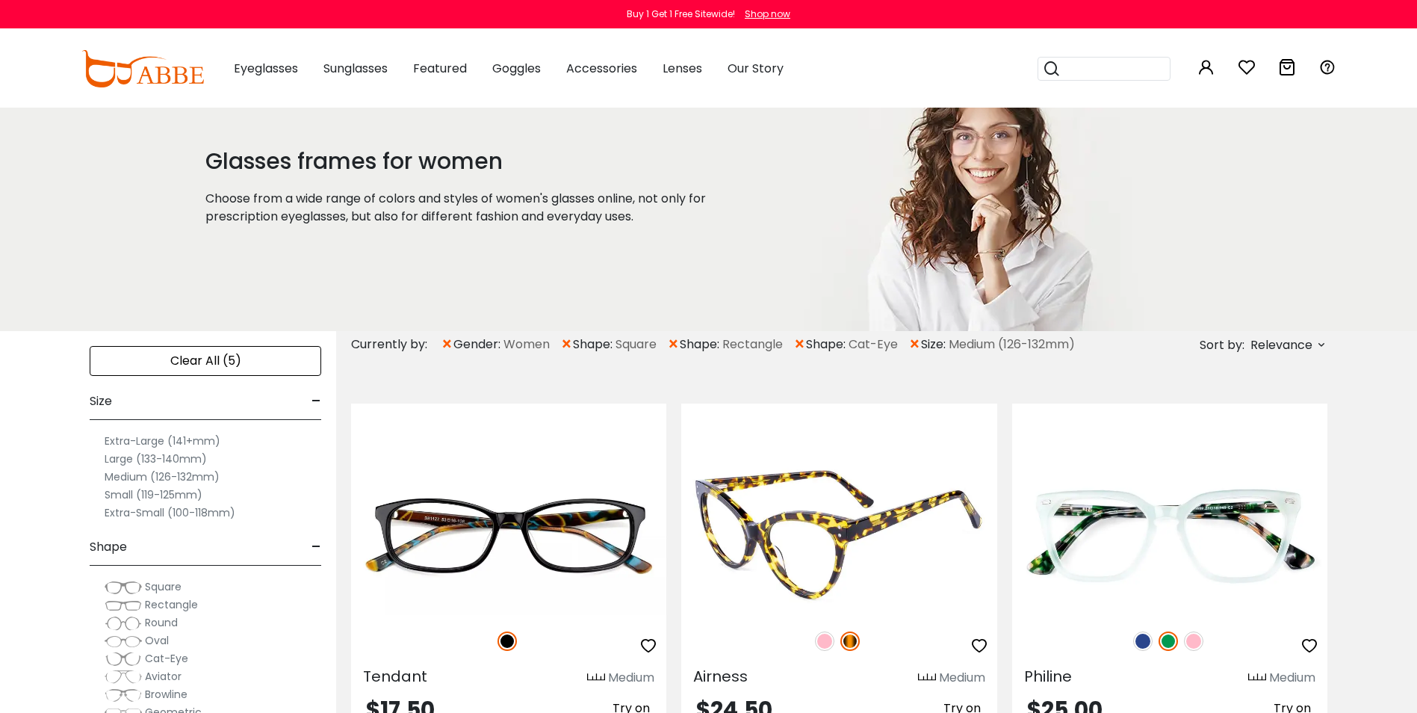
scroll to position [149, 0]
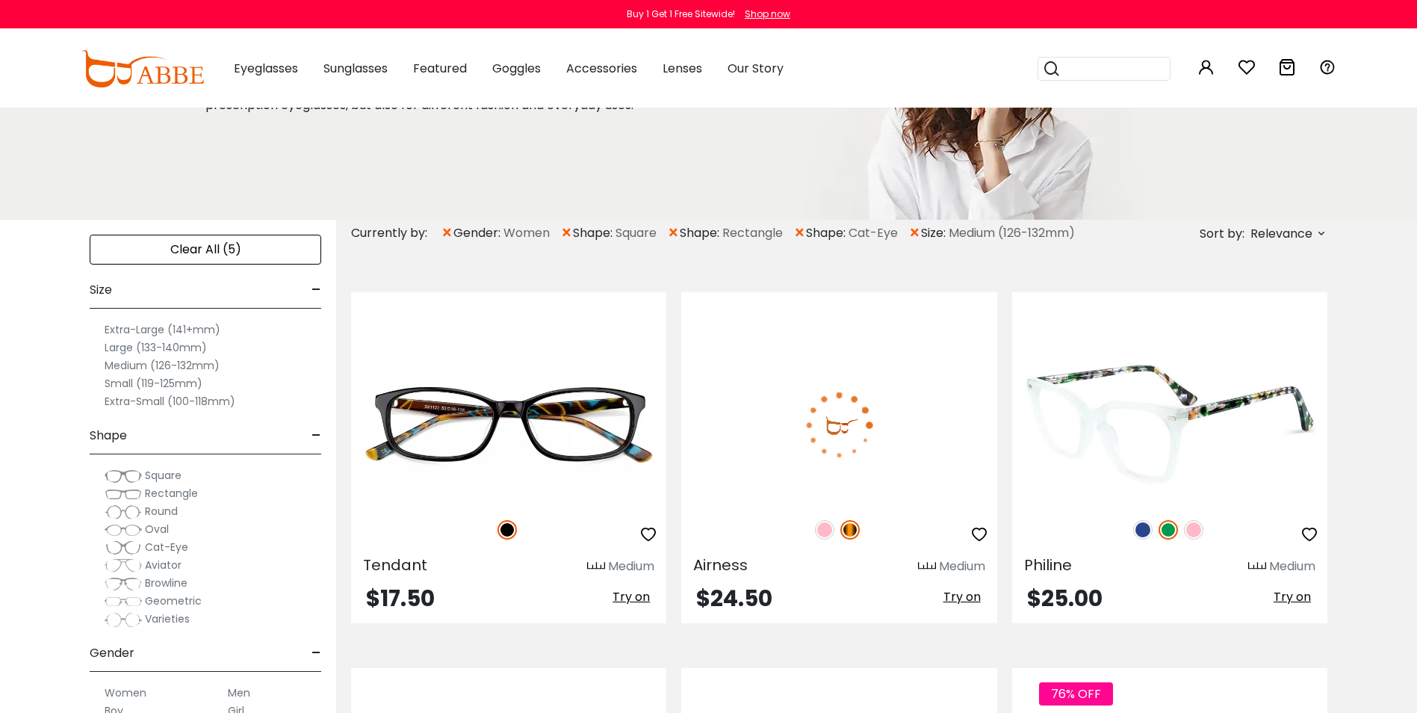
click at [1160, 457] on img at bounding box center [1169, 425] width 315 height 158
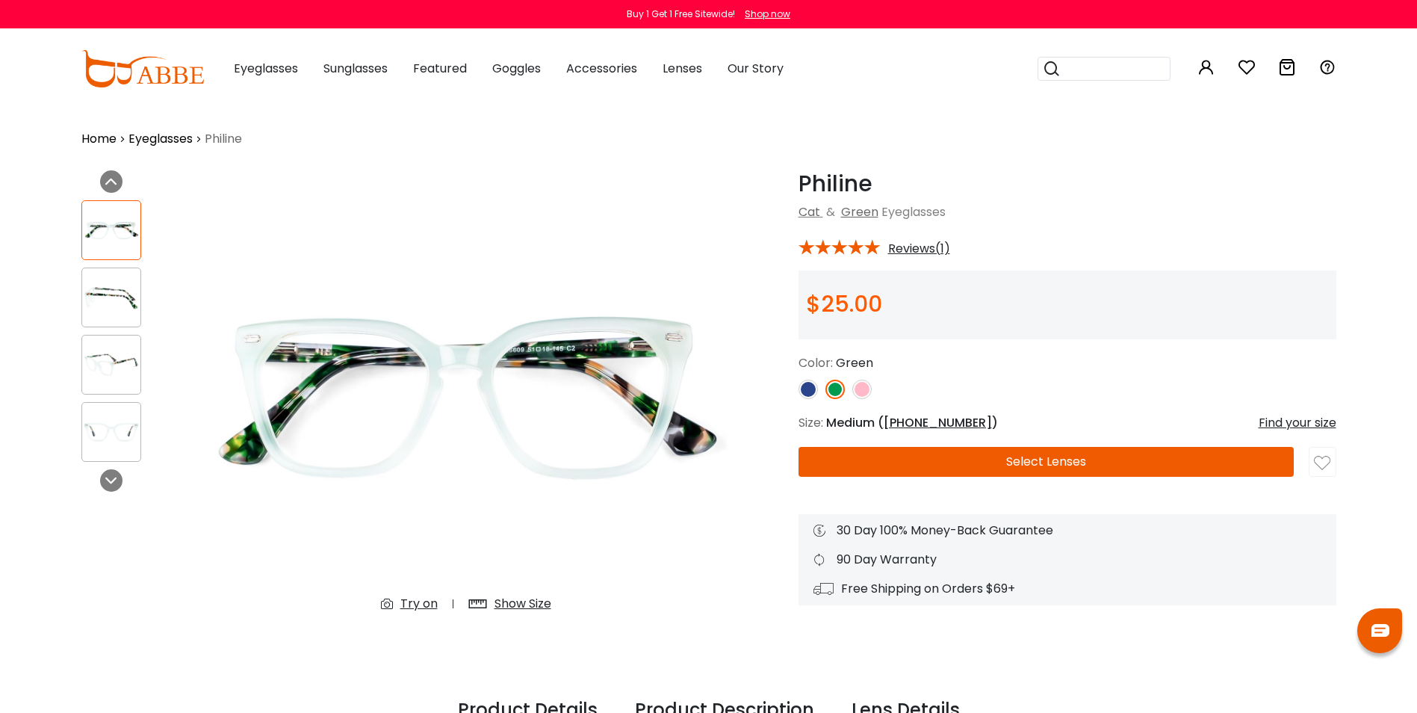
click at [110, 289] on img at bounding box center [111, 297] width 58 height 29
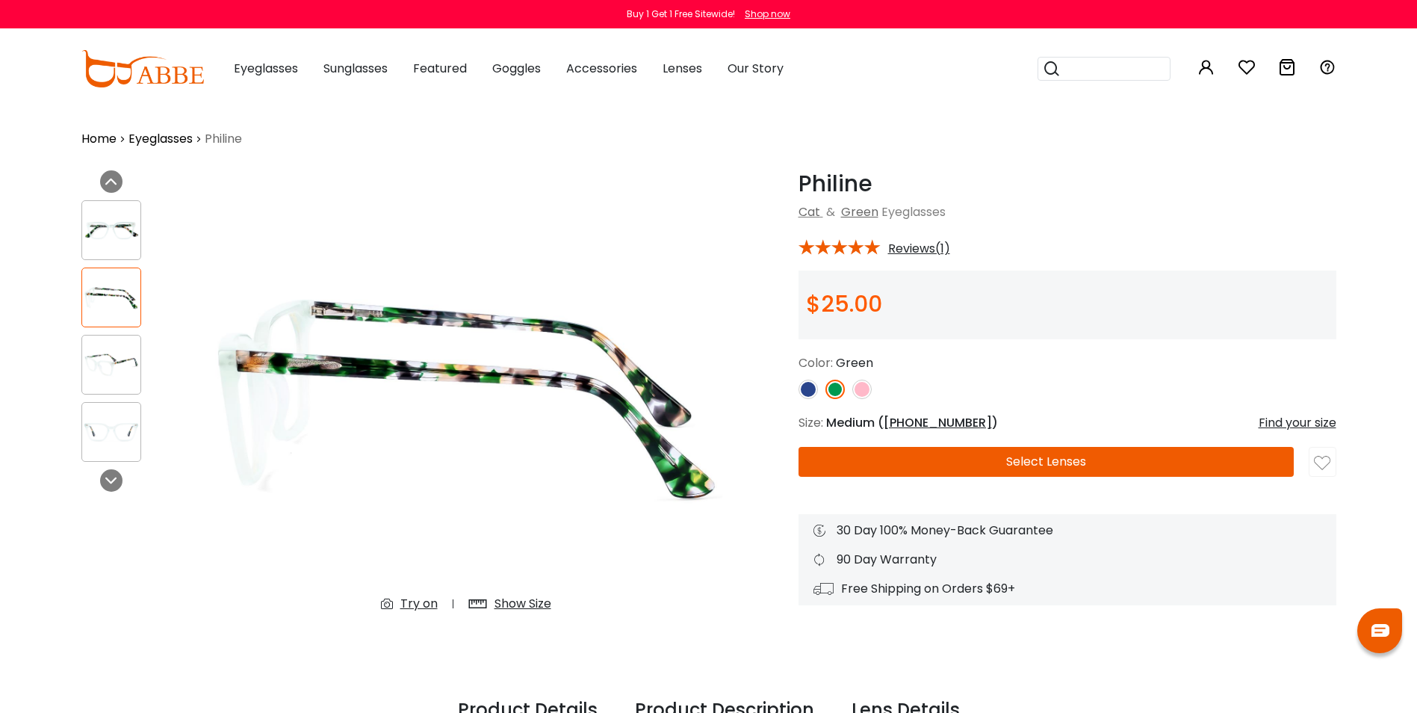
click at [113, 353] on img at bounding box center [111, 364] width 58 height 29
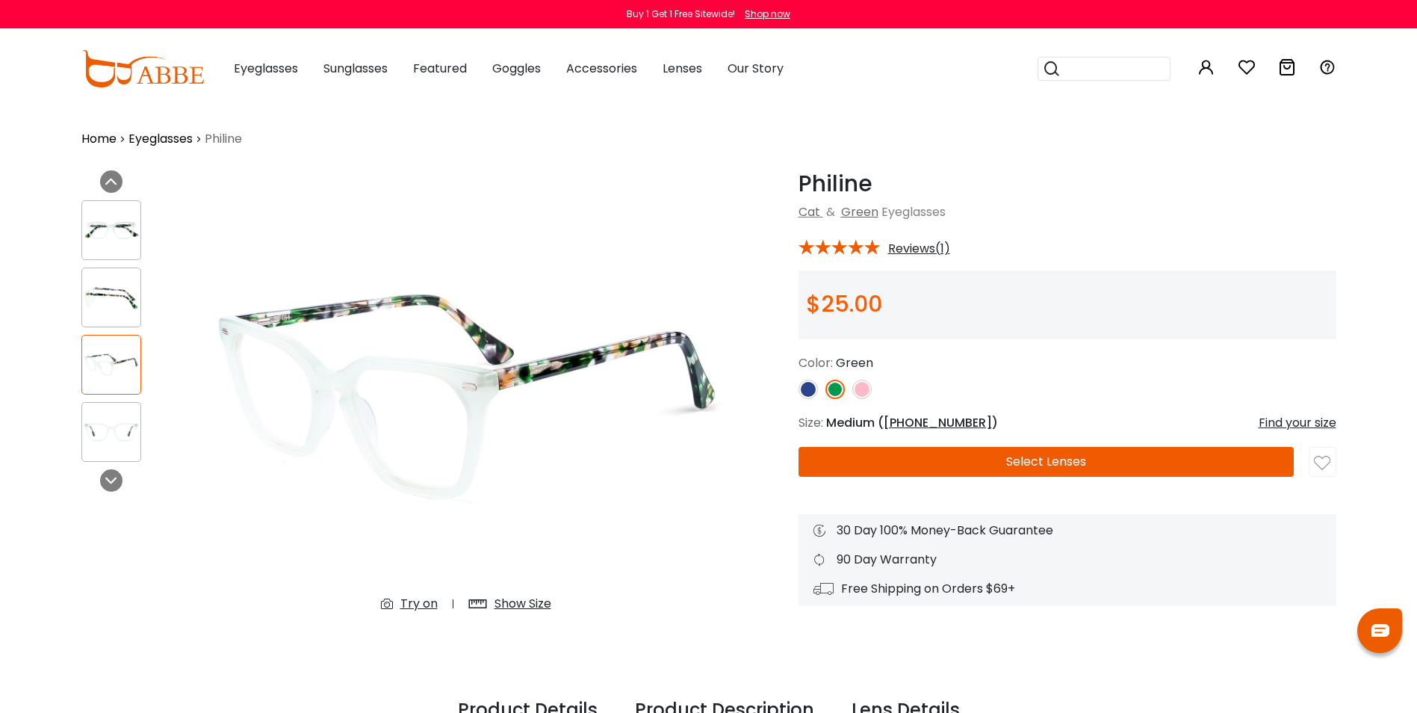
click at [116, 427] on img at bounding box center [111, 432] width 58 height 29
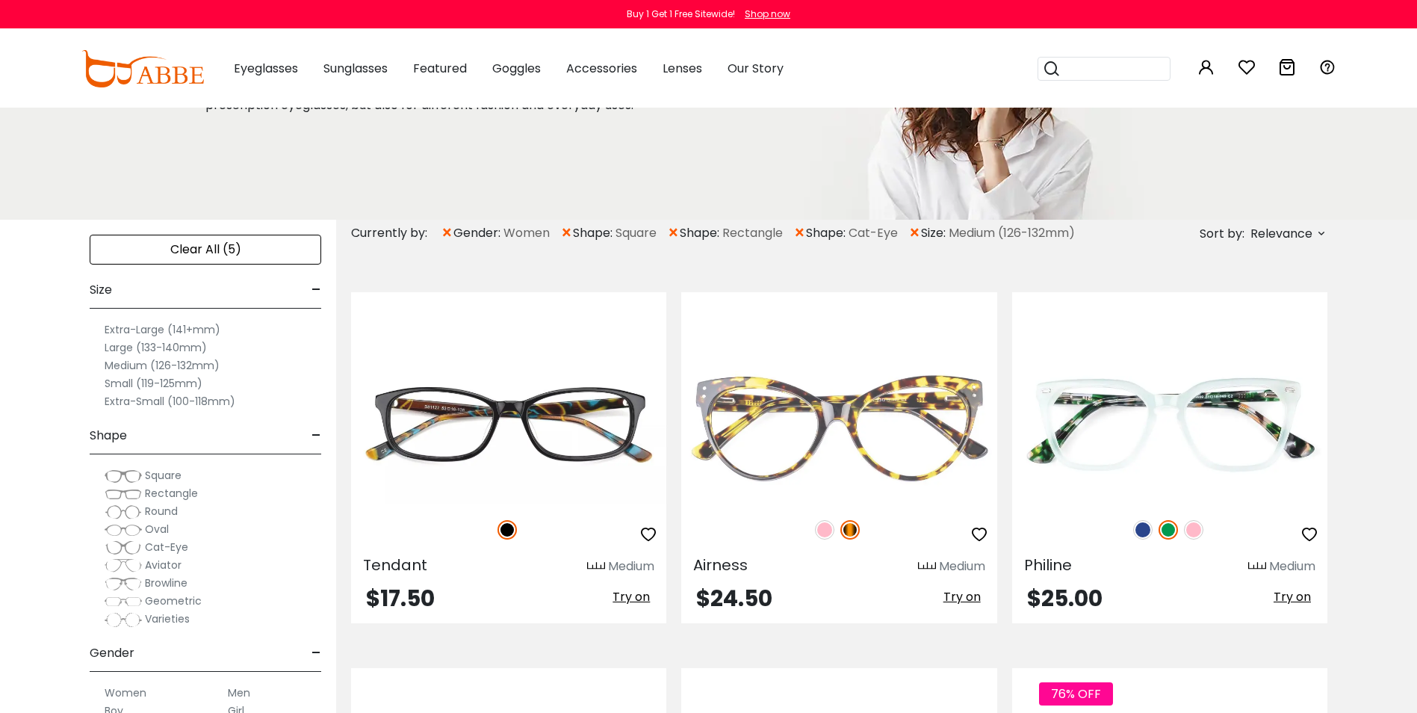
scroll to position [149, 0]
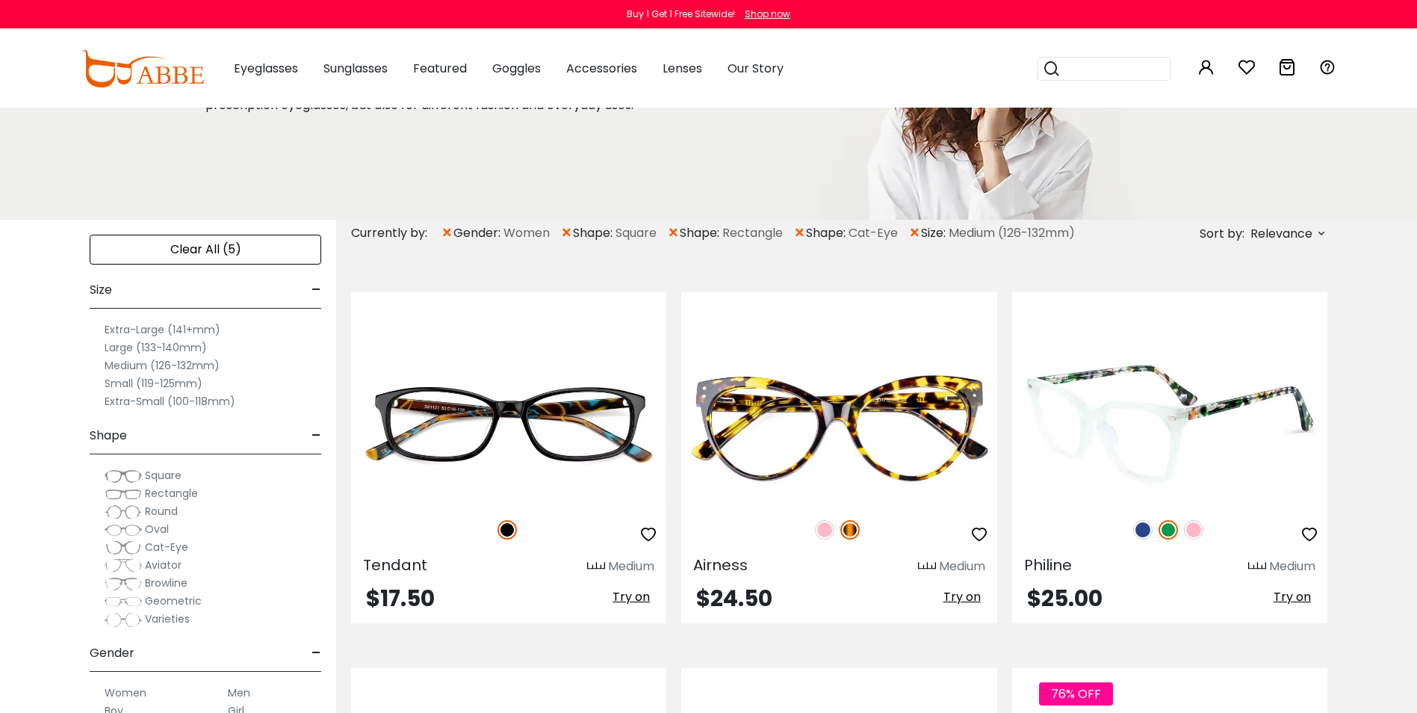
click at [1194, 531] on img at bounding box center [1193, 529] width 19 height 19
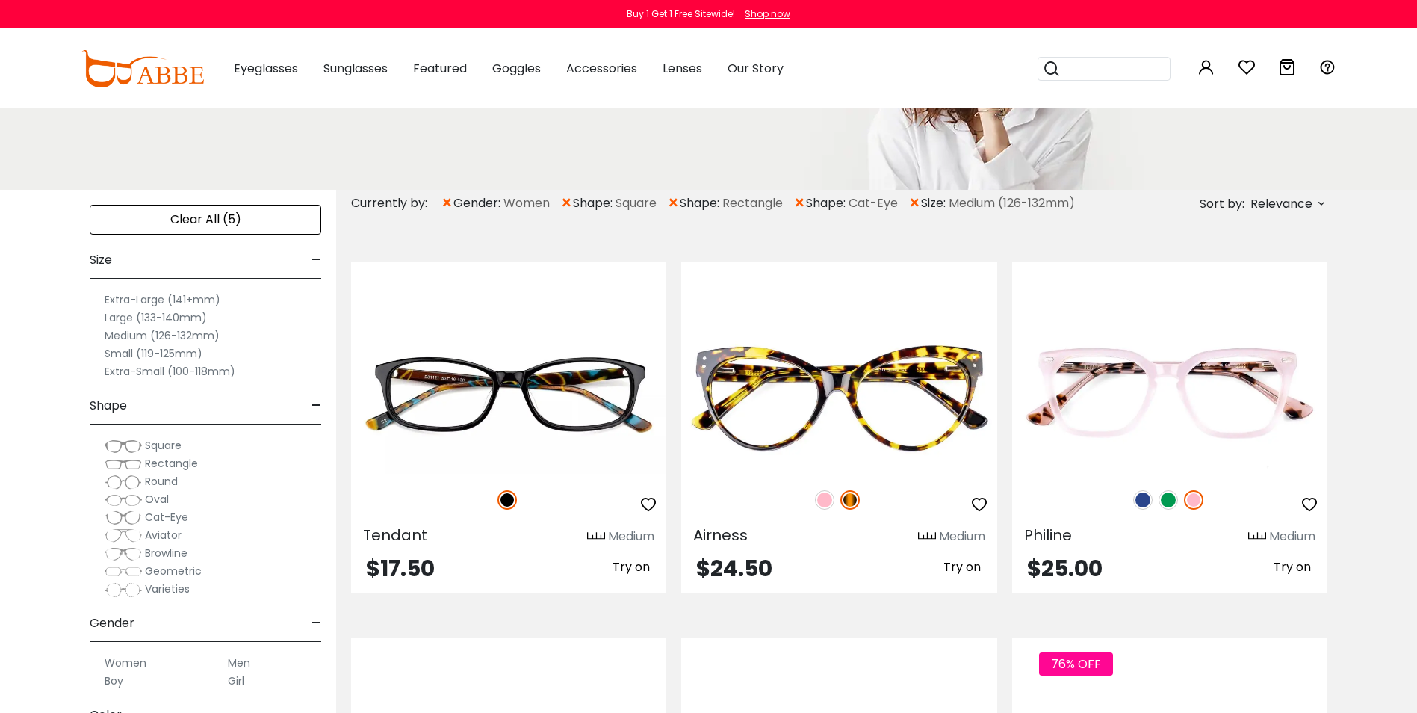
scroll to position [224, 0]
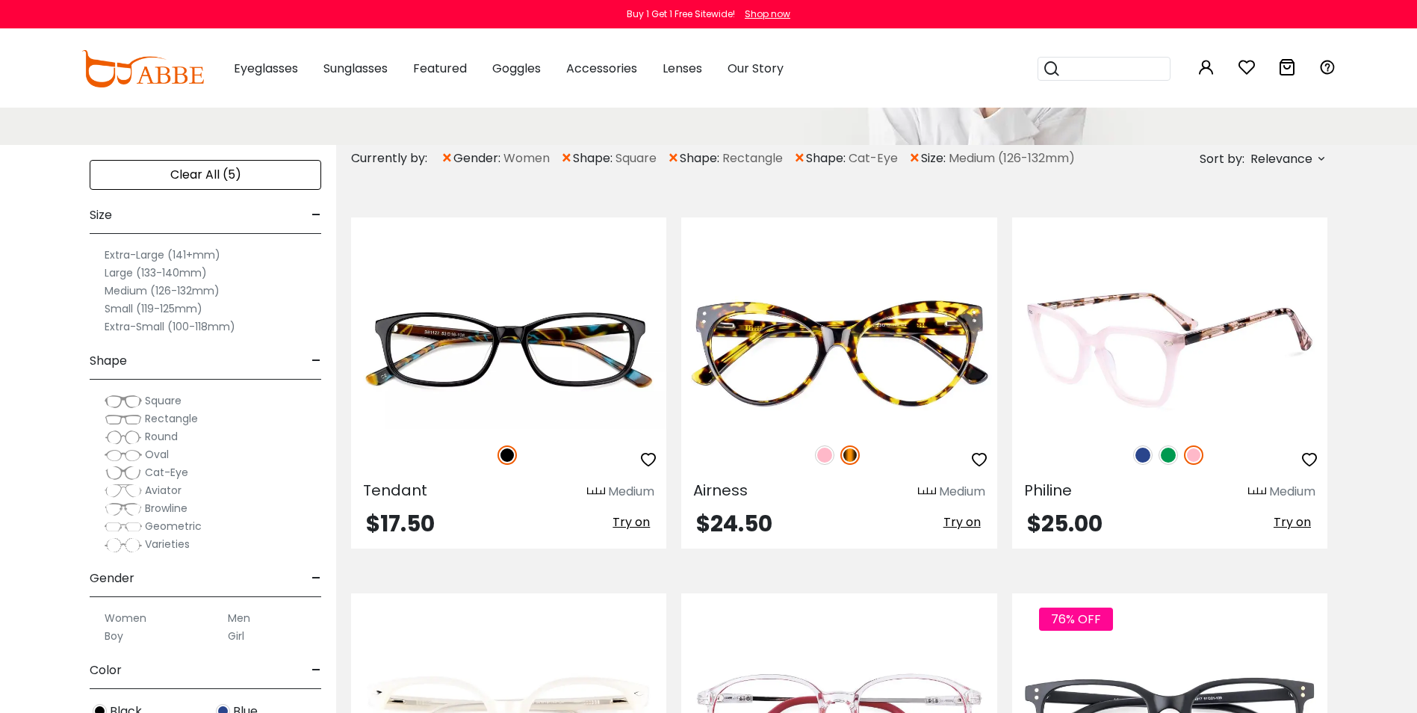
click at [1139, 442] on div at bounding box center [1169, 454] width 315 height 31
click at [1140, 448] on img at bounding box center [1142, 454] width 19 height 19
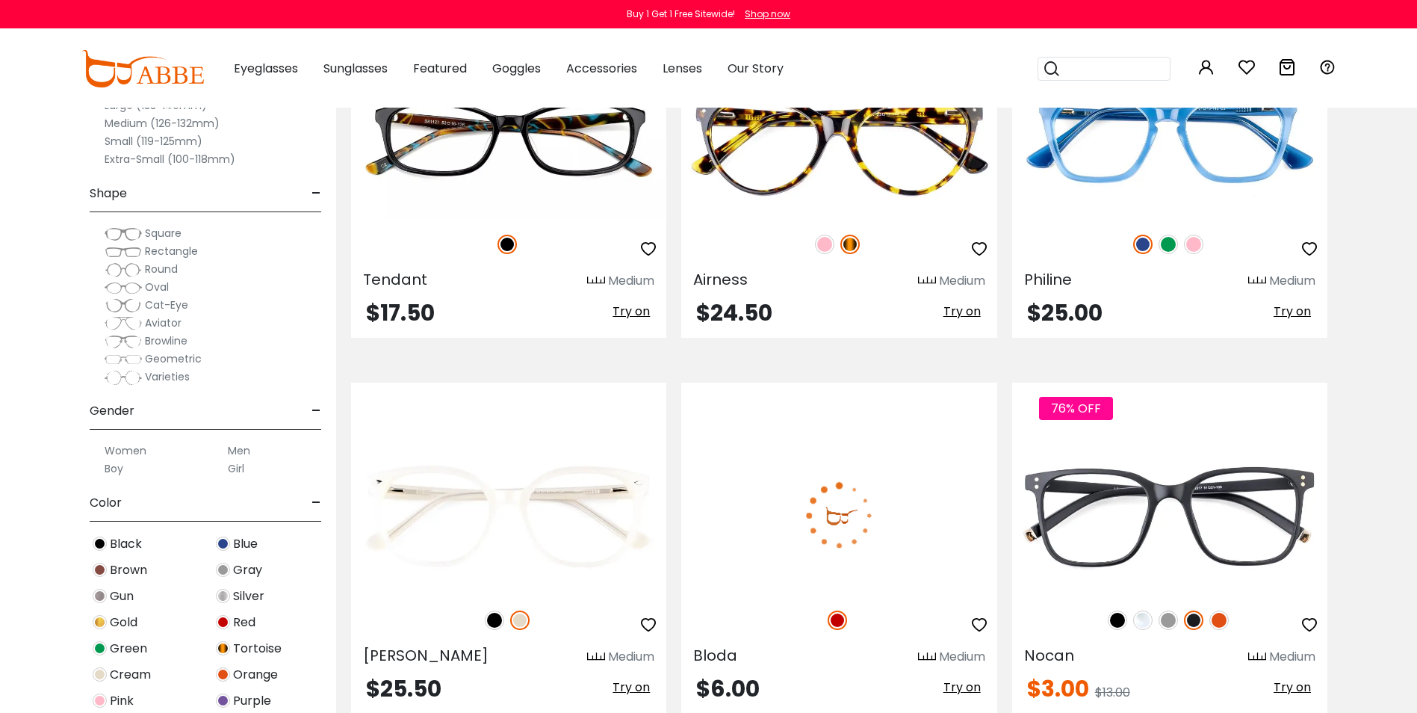
scroll to position [598, 0]
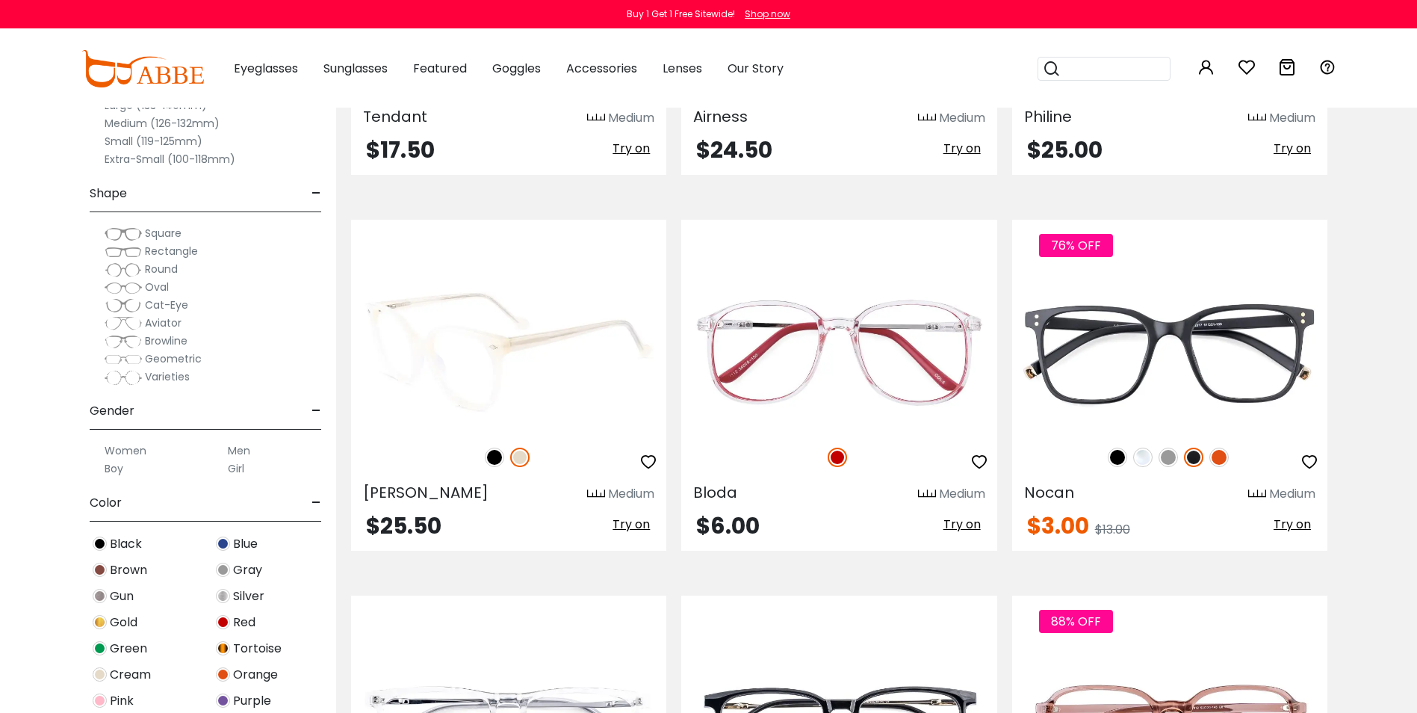
click at [419, 352] on img at bounding box center [508, 352] width 315 height 158
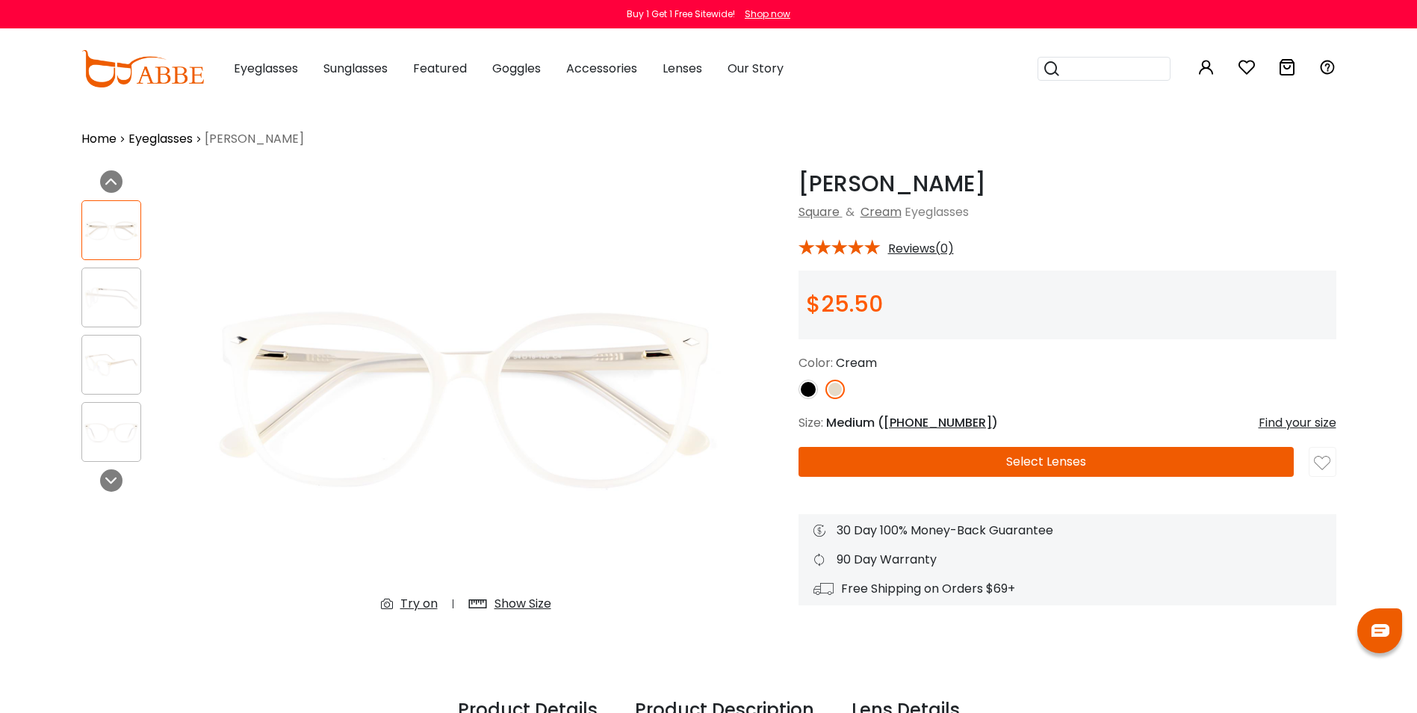
click at [139, 310] on img at bounding box center [111, 297] width 58 height 29
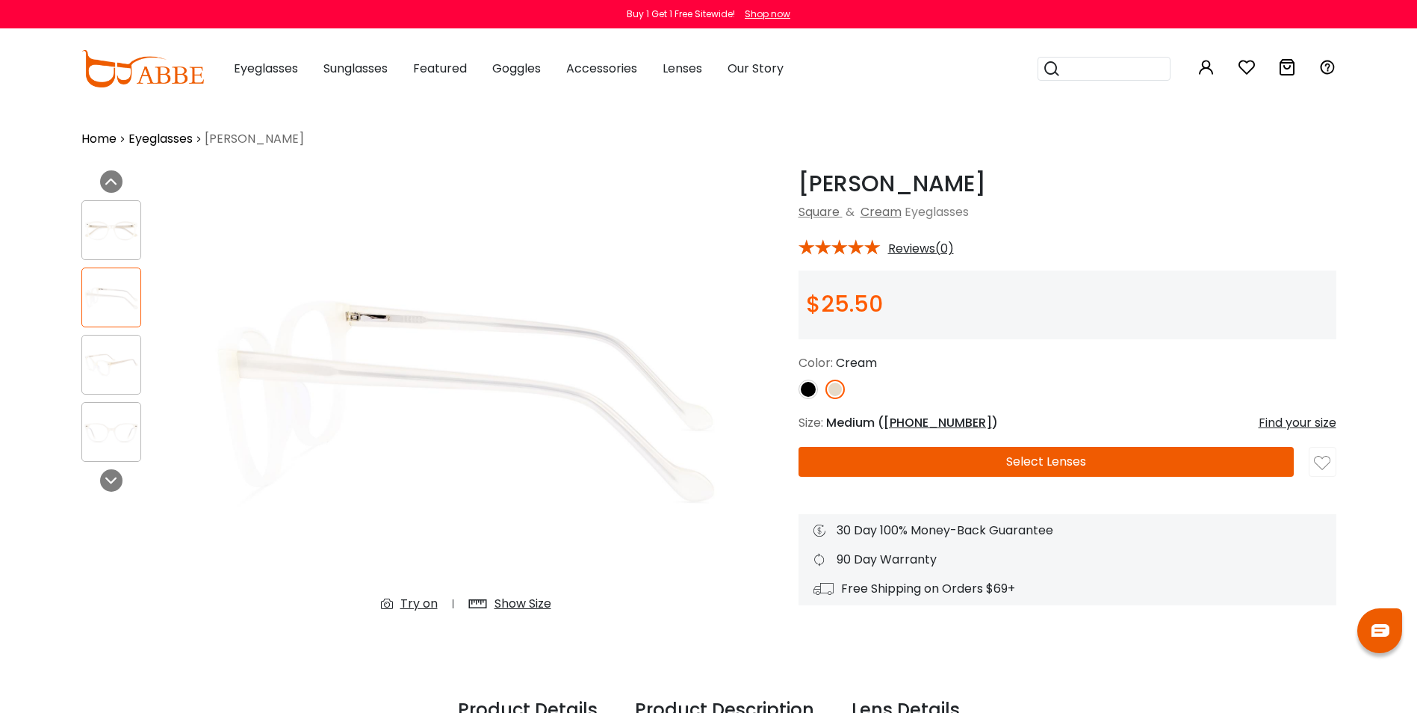
click at [117, 356] on img at bounding box center [111, 364] width 58 height 29
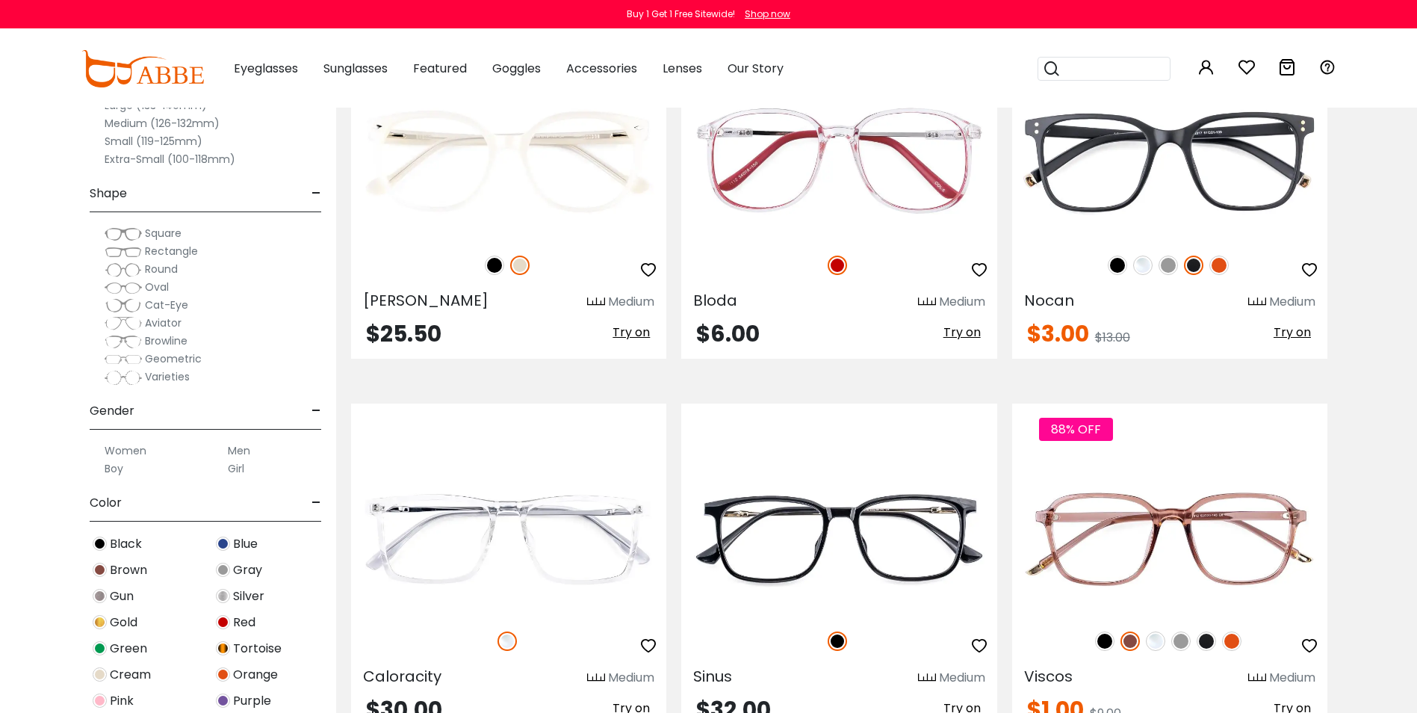
scroll to position [1094, 0]
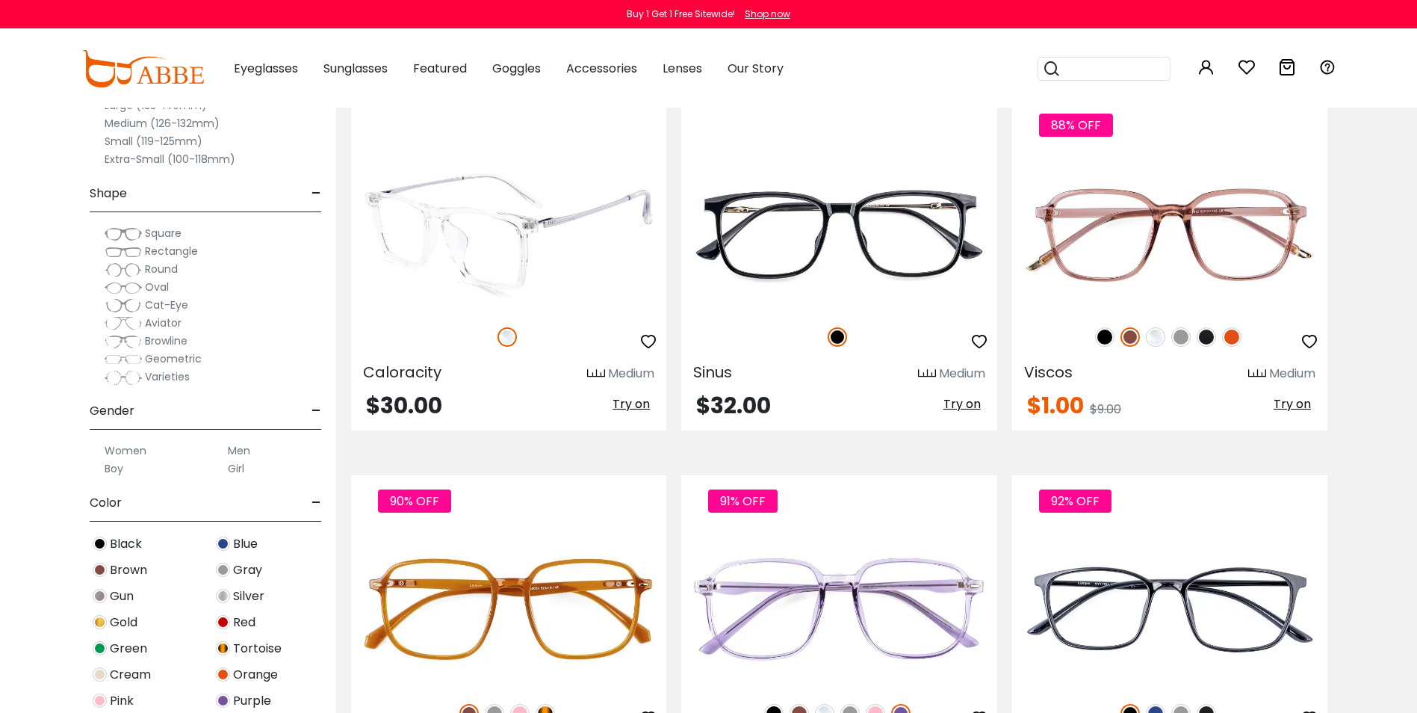
click at [507, 227] on img at bounding box center [508, 232] width 315 height 158
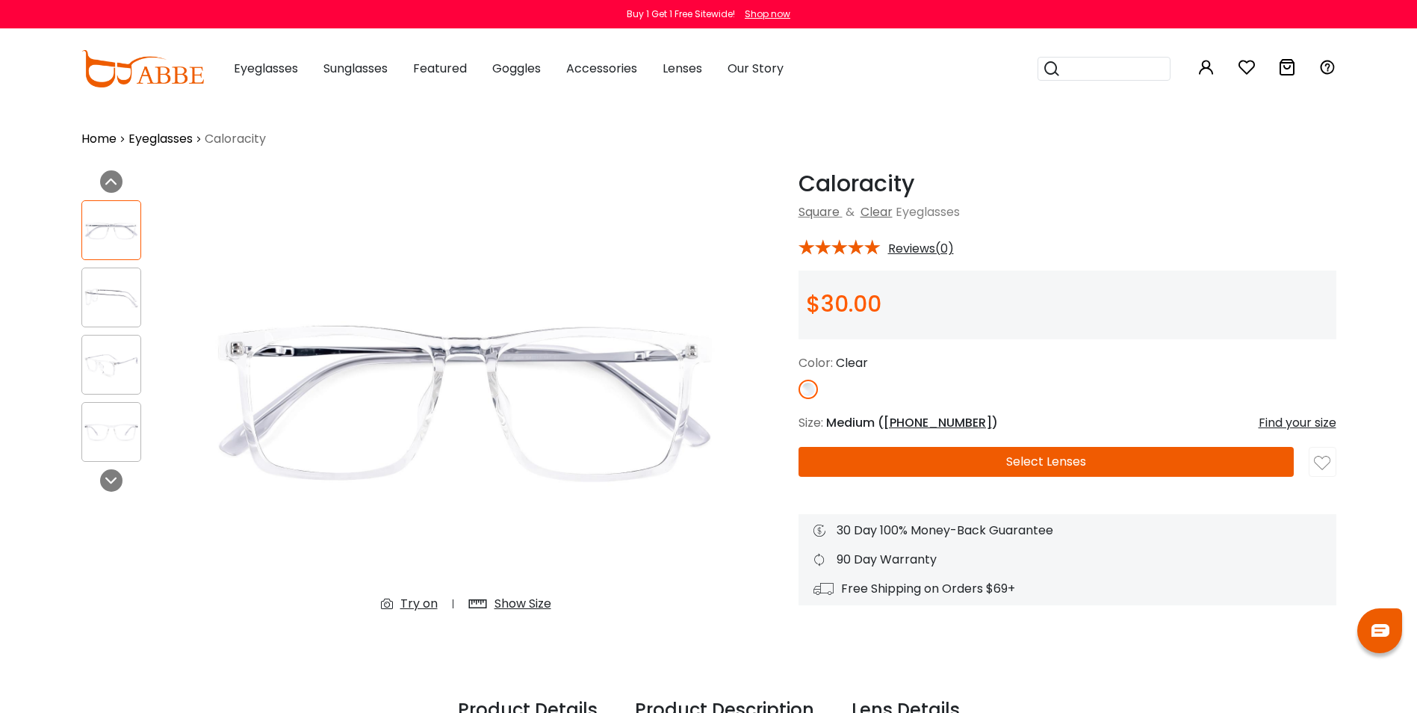
click at [116, 295] on img at bounding box center [111, 297] width 58 height 29
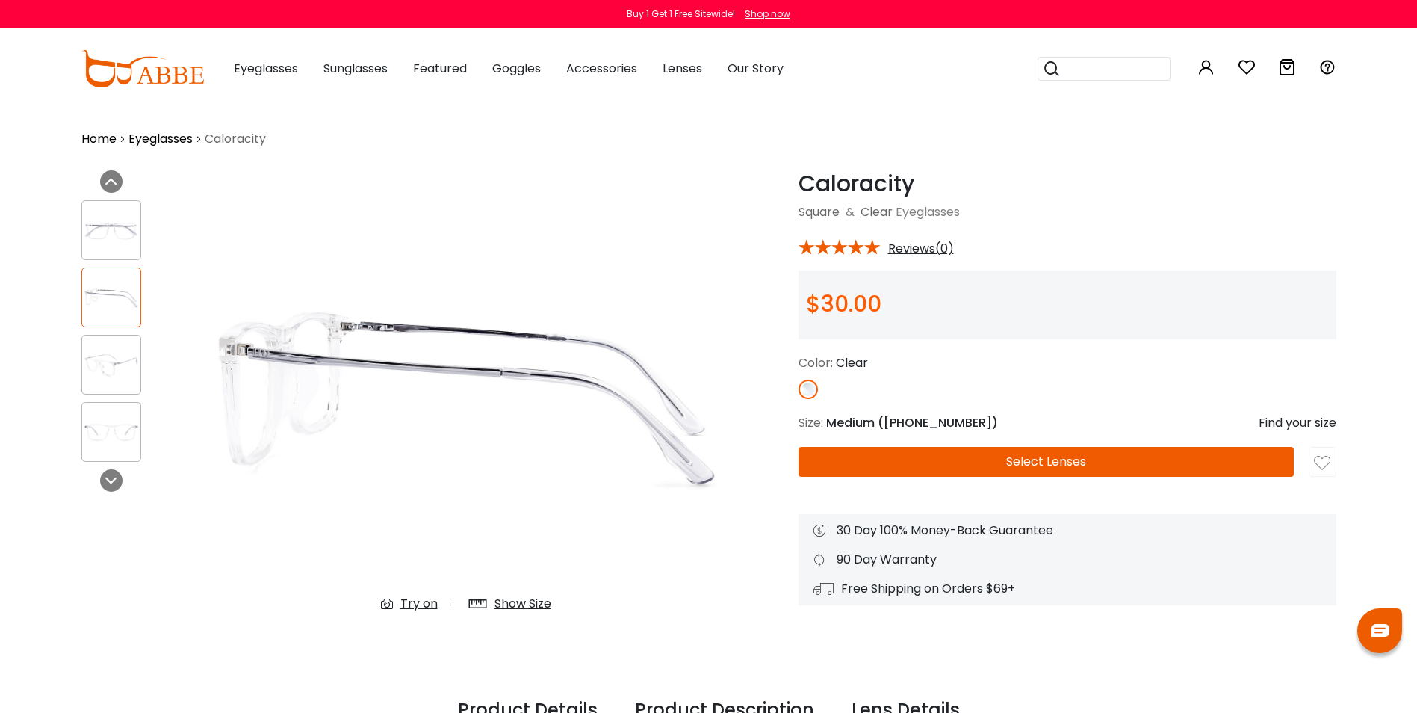
click at [114, 356] on img at bounding box center [111, 364] width 58 height 29
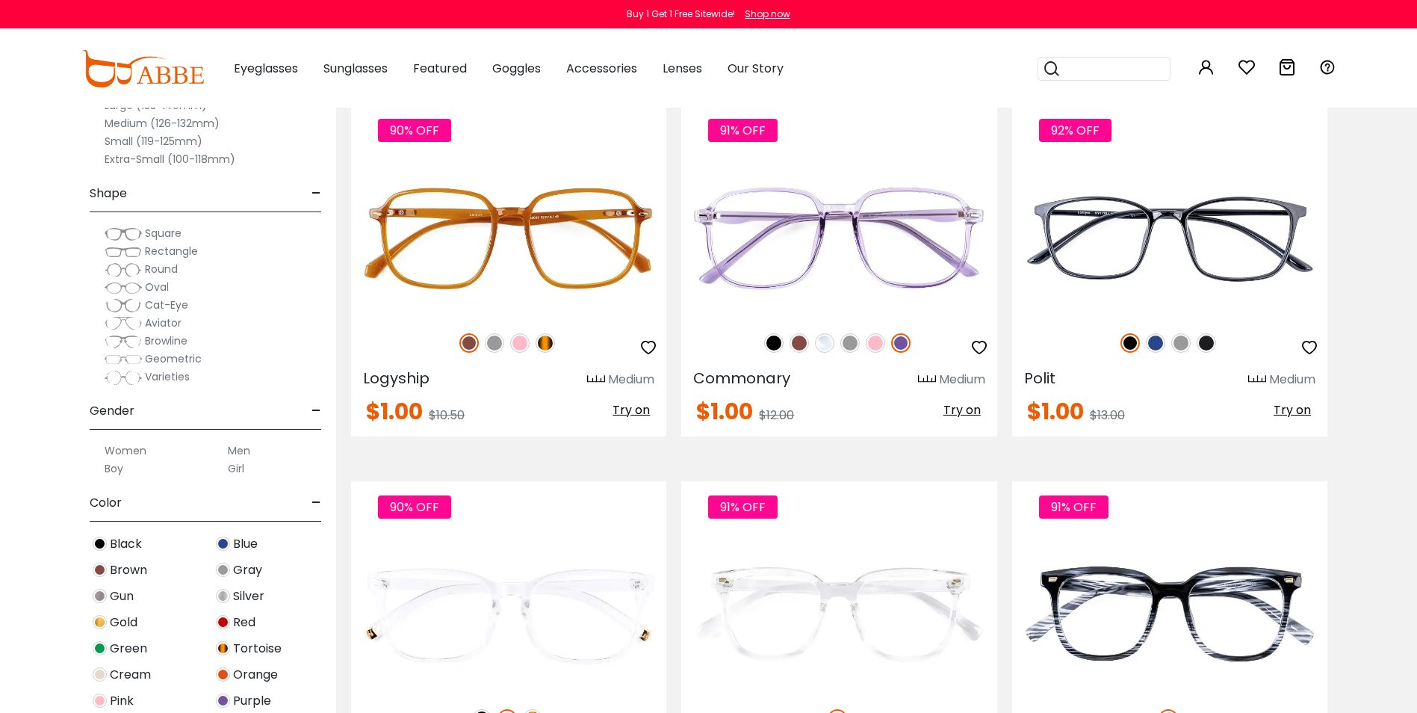
scroll to position [1766, 0]
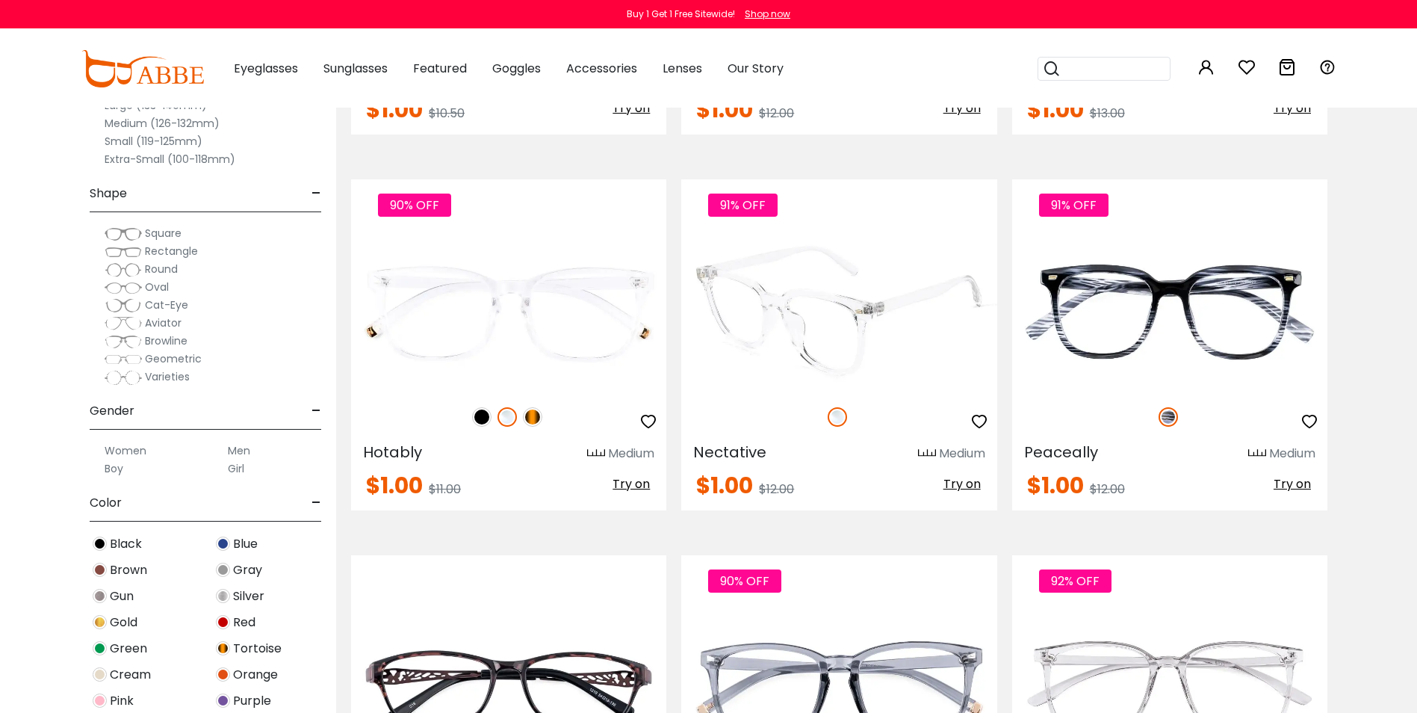
click at [847, 317] on img at bounding box center [838, 312] width 315 height 158
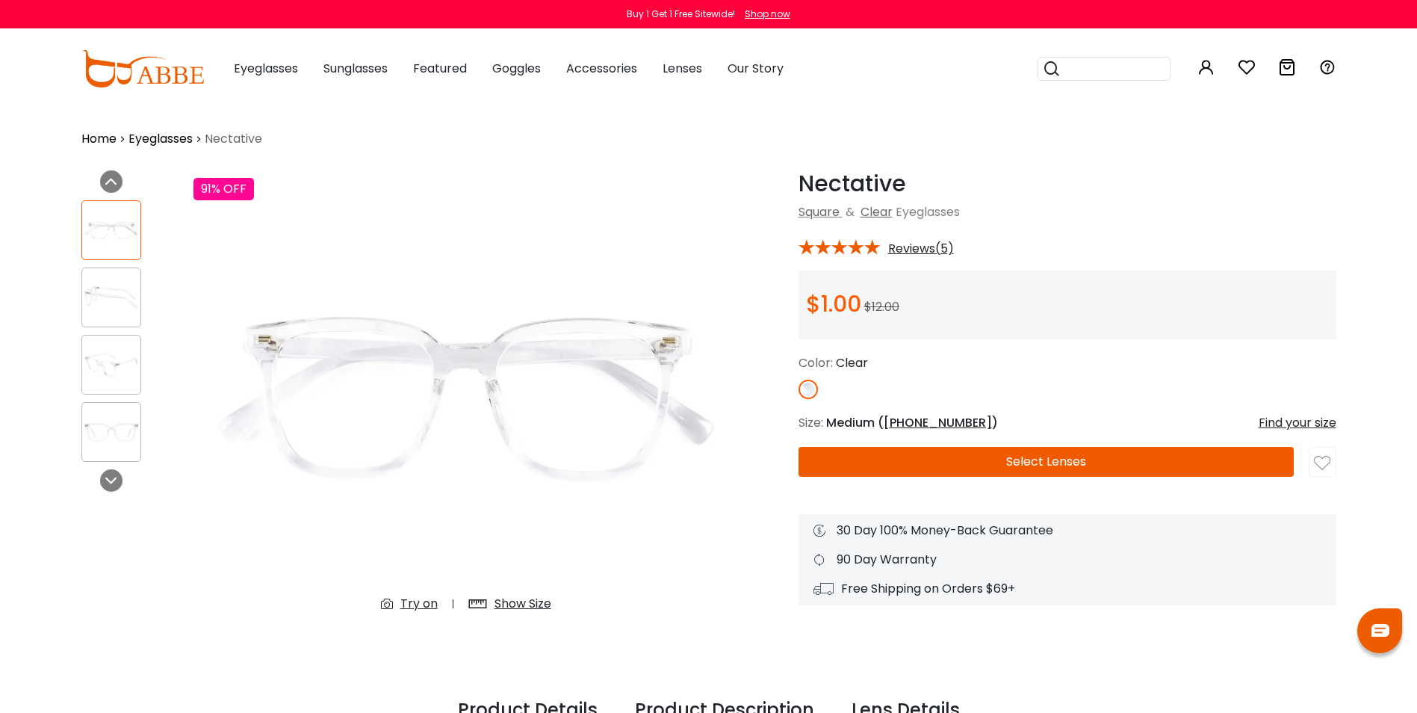
click at [107, 309] on img at bounding box center [111, 297] width 58 height 29
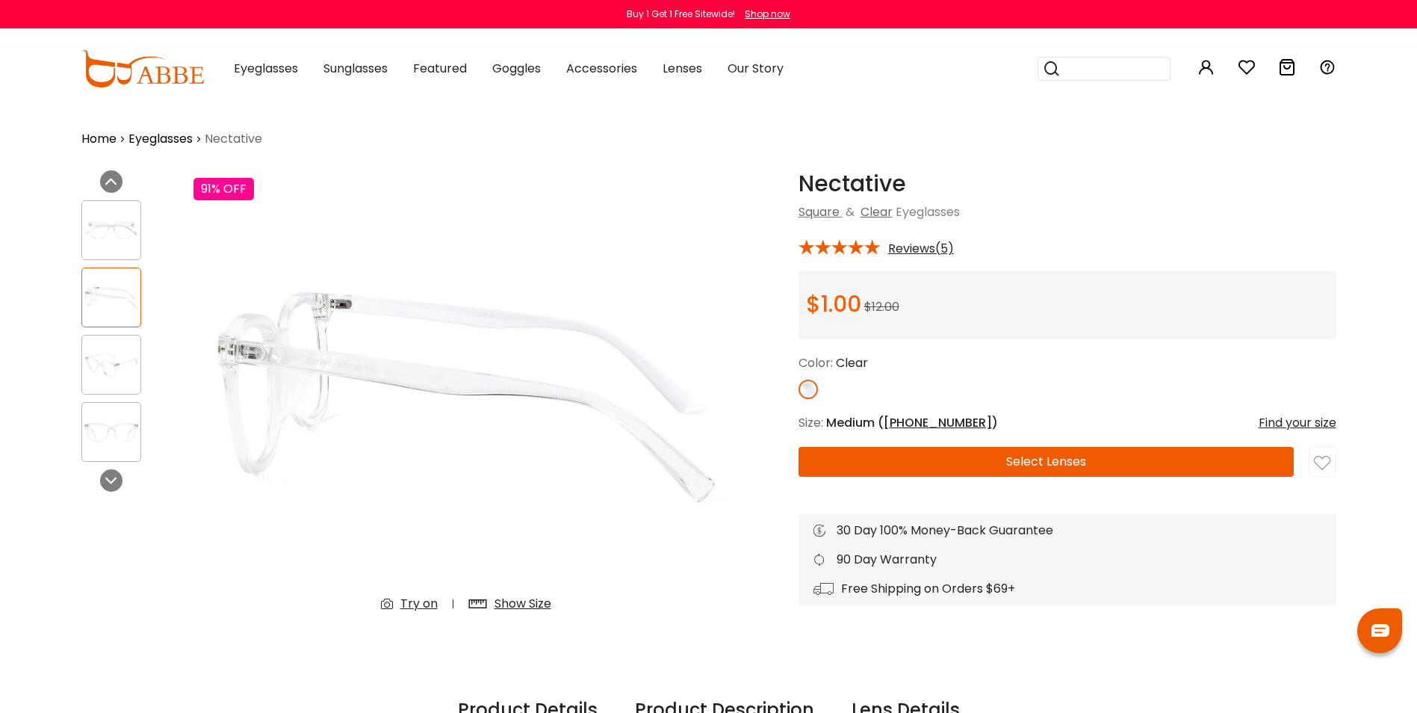
click at [122, 428] on img at bounding box center [111, 432] width 58 height 29
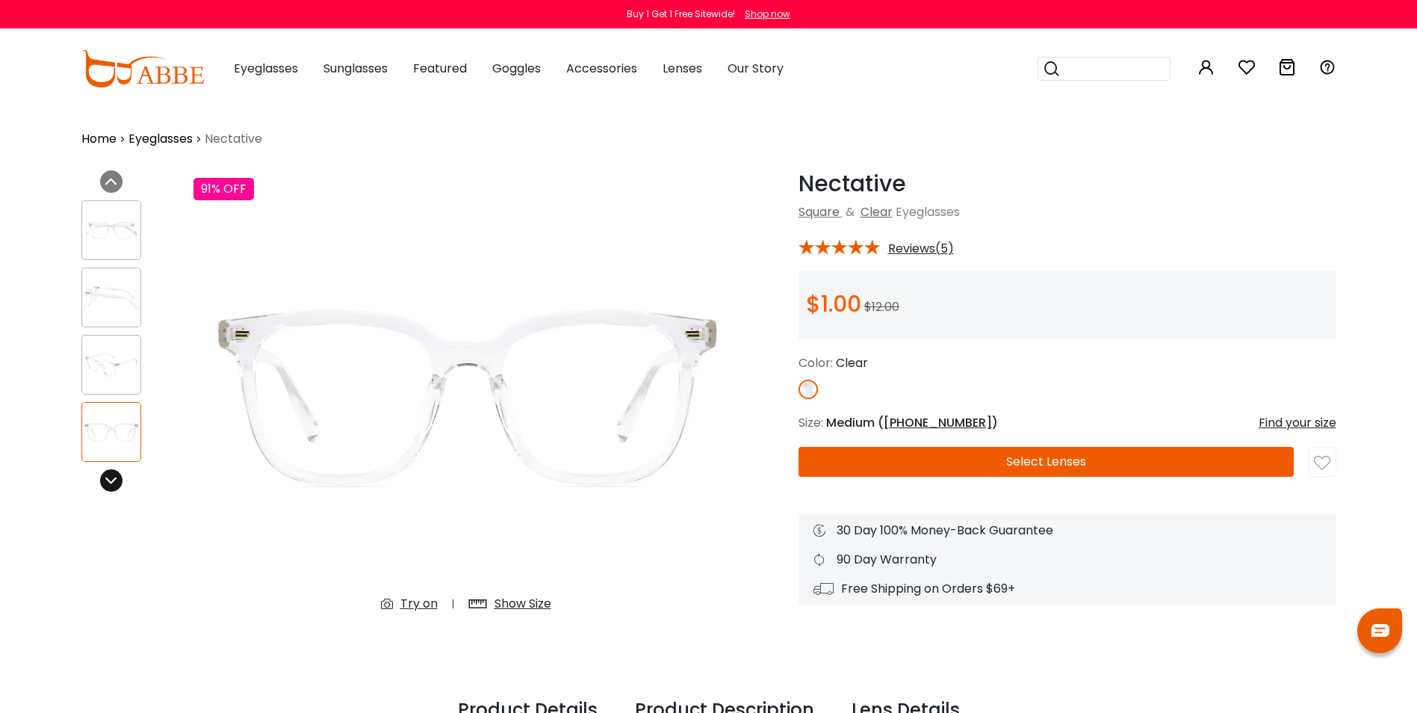
click at [114, 483] on icon at bounding box center [111, 480] width 12 height 12
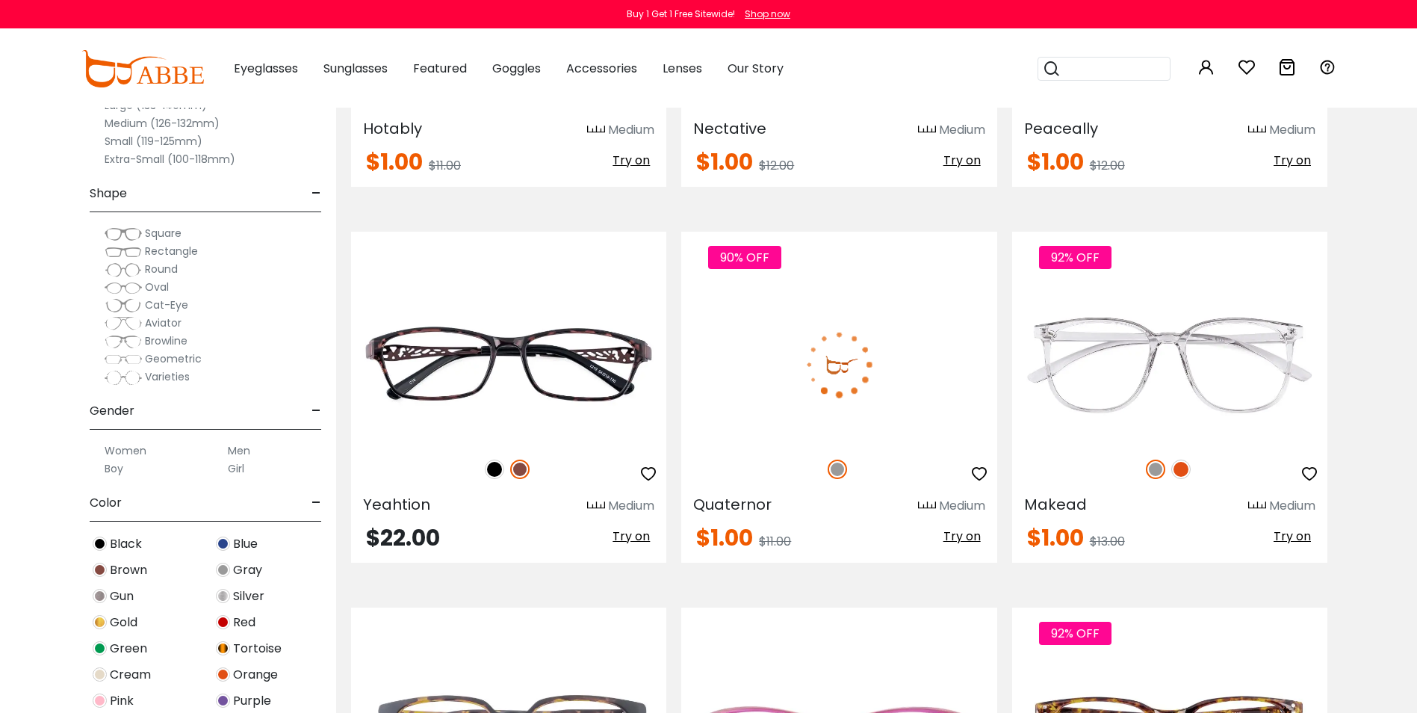
scroll to position [2140, 0]
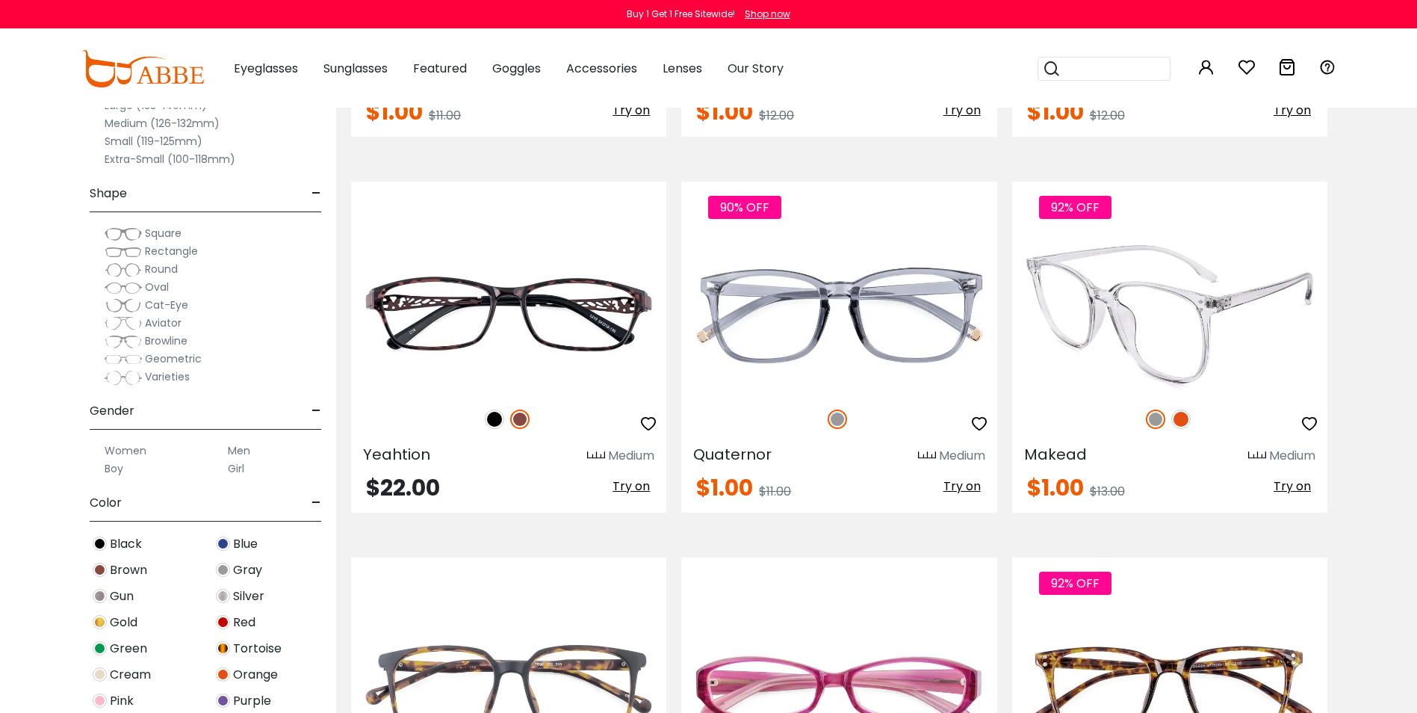
click at [1165, 285] on img at bounding box center [1169, 314] width 315 height 158
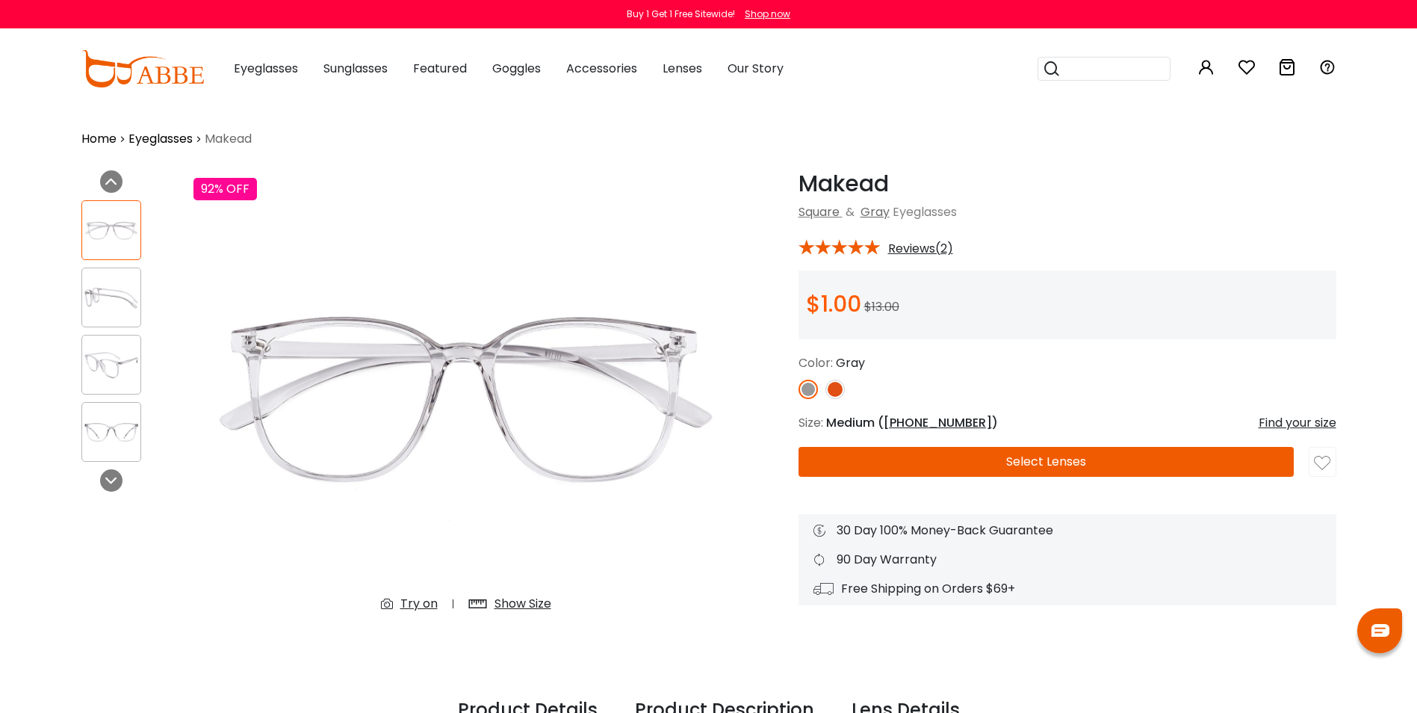
click at [93, 297] on img at bounding box center [111, 297] width 58 height 29
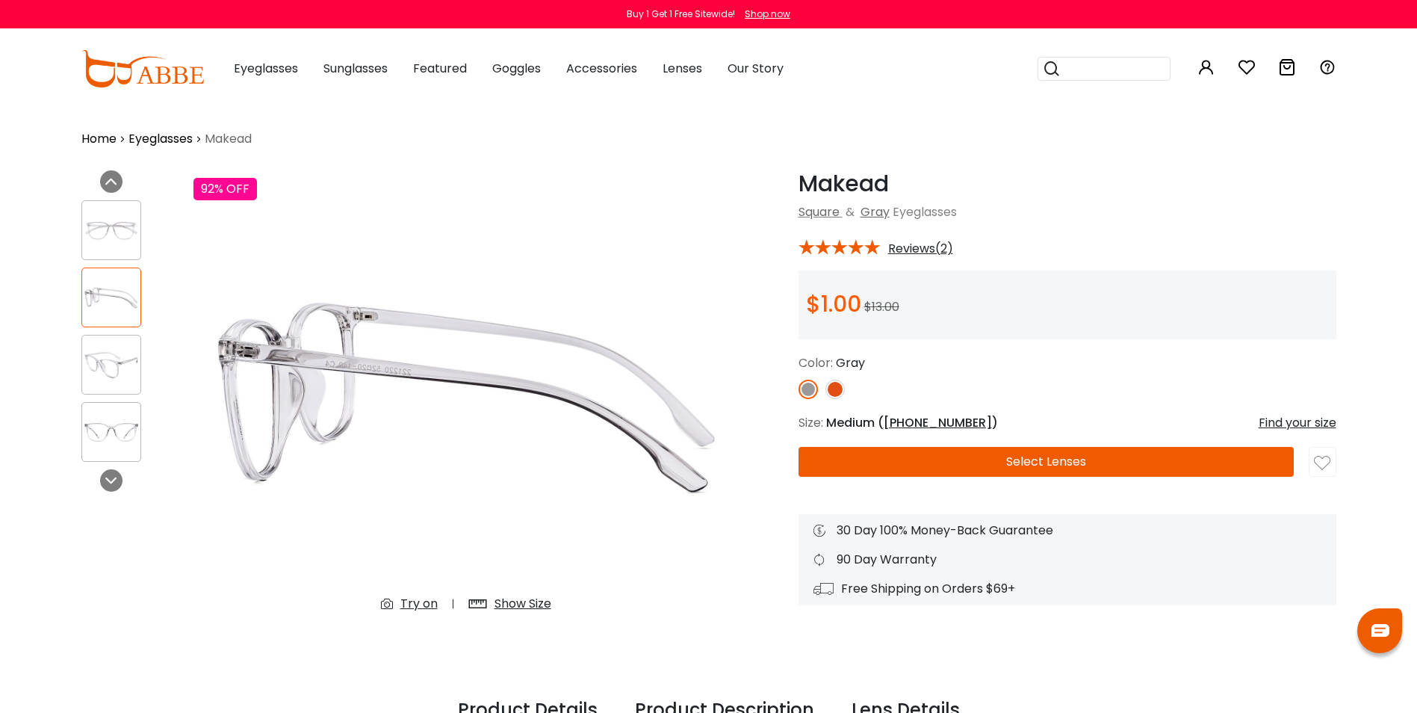
click at [117, 371] on img at bounding box center [111, 364] width 58 height 29
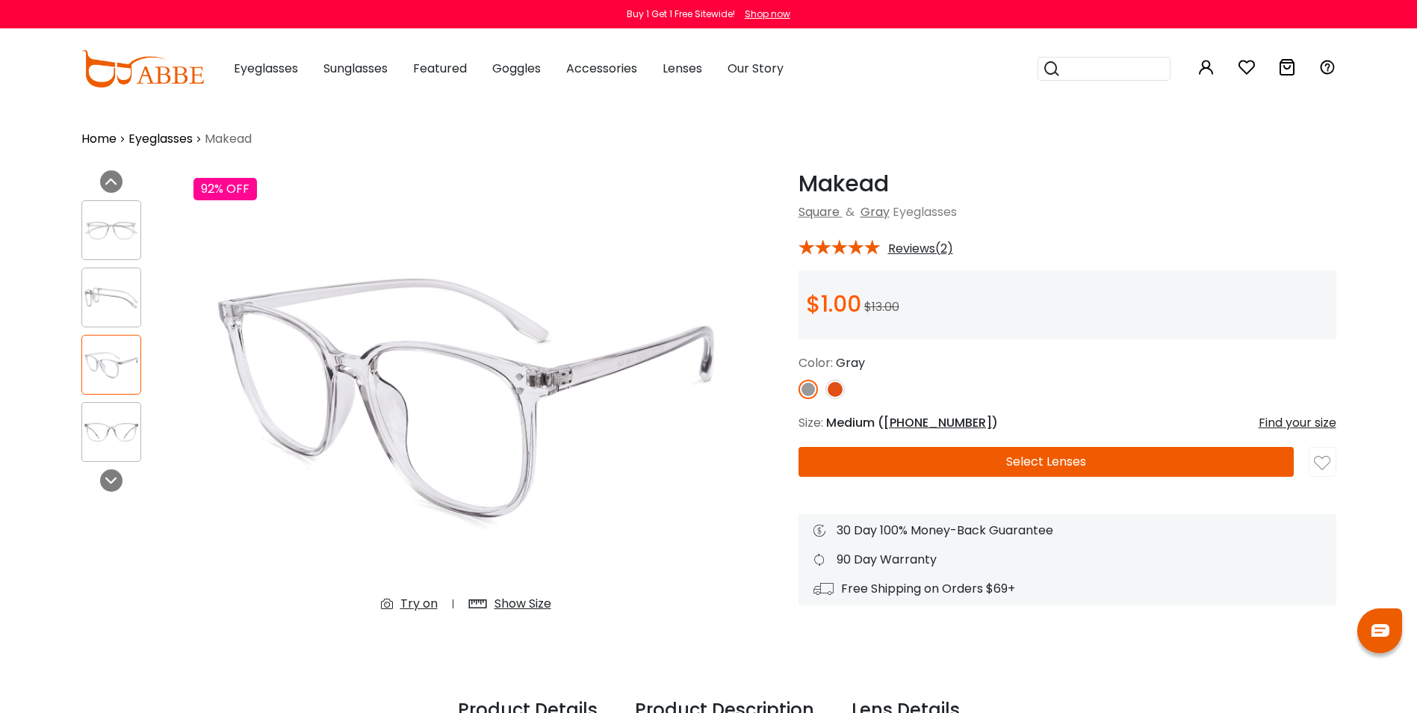
click at [110, 430] on img at bounding box center [111, 432] width 58 height 29
